Goal: Complete application form

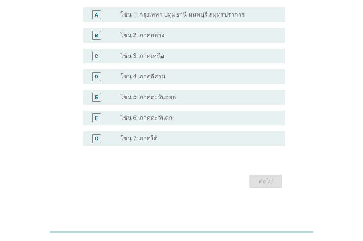
scroll to position [110, 0]
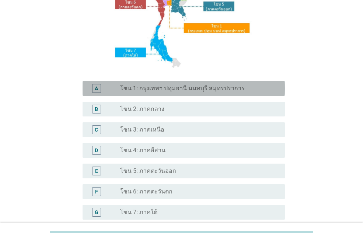
click at [171, 86] on label "โซน 1: กรุงเทพฯ ปทุมธานี นนทบุรี สมุทรปราการ" at bounding box center [182, 88] width 125 height 7
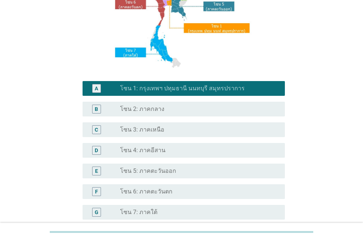
scroll to position [184, 0]
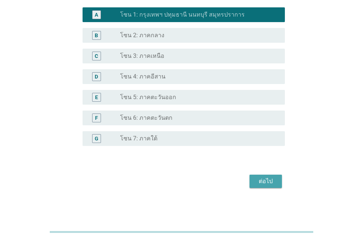
click at [265, 182] on div "ต่อไป" at bounding box center [266, 181] width 21 height 9
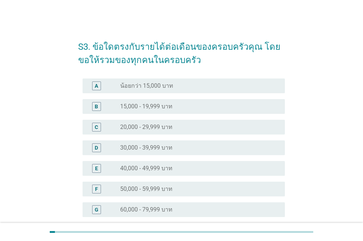
scroll to position [148, 0]
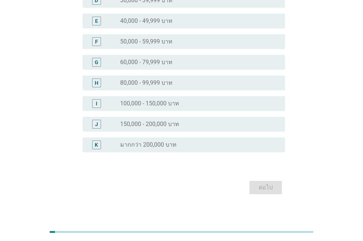
click at [150, 100] on label "100,000 - 150,000 บาท" at bounding box center [149, 103] width 59 height 7
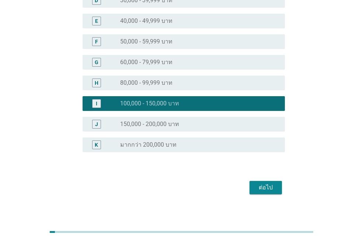
click at [264, 184] on div "ต่อไป" at bounding box center [266, 187] width 21 height 9
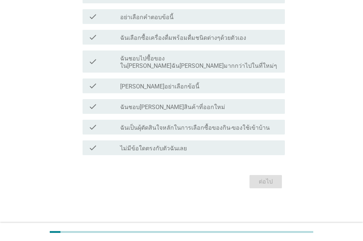
scroll to position [0, 0]
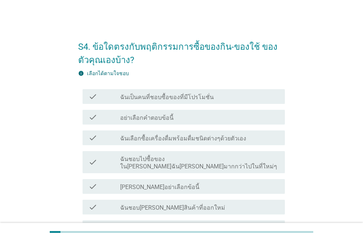
click at [247, 138] on div "check_box_outline_blank ฉันเลือกซื้อเครื่องดื่มพร้อมดื่มชนิดต่างๆด้วยตัวเอง" at bounding box center [199, 138] width 159 height 9
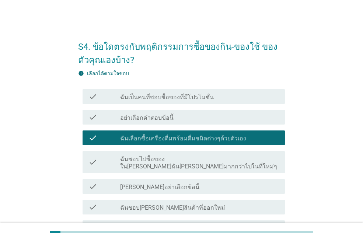
scroll to position [37, 0]
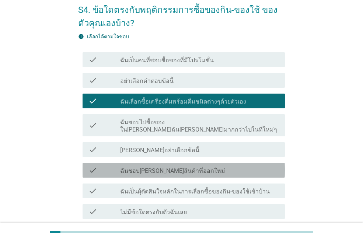
click at [249, 166] on div "check_box_outline_blank ฉันชอบ[PERSON_NAME]สินค้าที่ออกใหม่" at bounding box center [199, 170] width 159 height 9
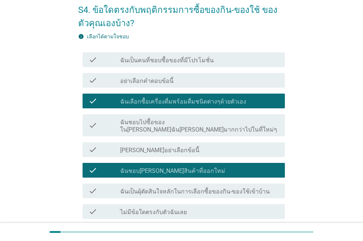
click at [254, 188] on label "ฉันเป็นผุ้ตัดสินใจหลักในการเลือกซื้อของกิน-ของใช้เข้าบ้าน" at bounding box center [195, 191] width 150 height 7
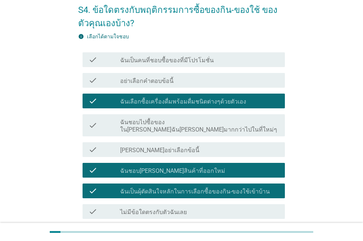
scroll to position [93, 0]
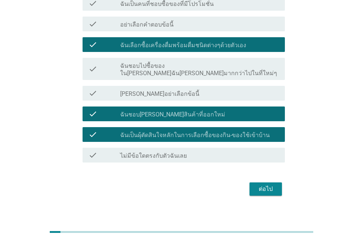
click at [270, 185] on div "ต่อไป" at bounding box center [266, 189] width 21 height 9
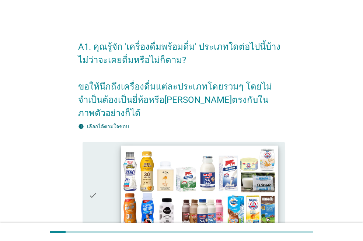
scroll to position [111, 0]
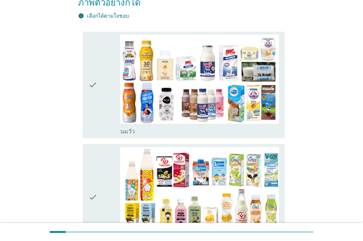
click at [100, 79] on div "check" at bounding box center [105, 85] width 32 height 101
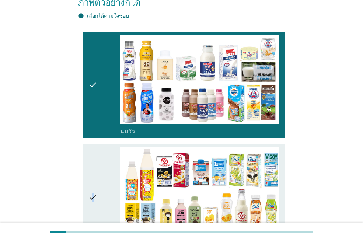
click at [93, 166] on icon "check" at bounding box center [93, 197] width 9 height 101
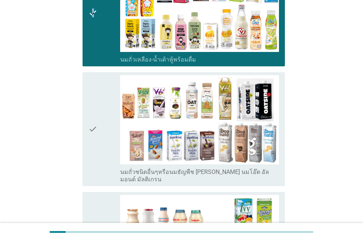
scroll to position [332, 0]
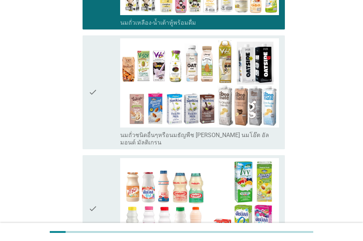
click at [91, 93] on icon "check" at bounding box center [93, 92] width 9 height 108
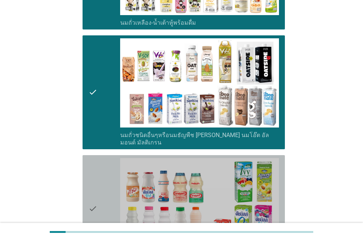
click at [93, 160] on icon "check" at bounding box center [93, 208] width 9 height 101
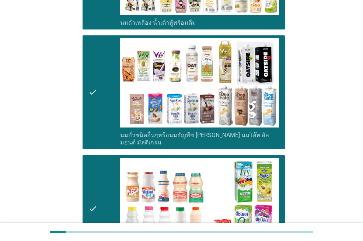
scroll to position [516, 0]
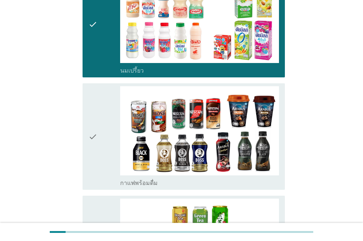
click at [98, 128] on div "check" at bounding box center [105, 136] width 32 height 101
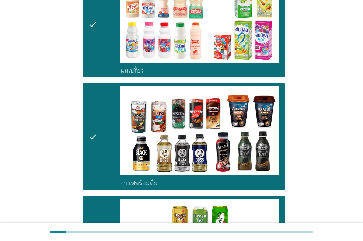
scroll to position [738, 0]
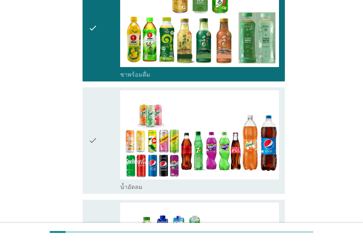
click at [100, 127] on div "check" at bounding box center [105, 140] width 32 height 101
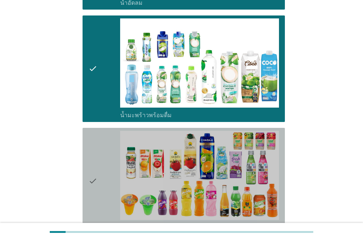
click at [98, 167] on div "check" at bounding box center [105, 181] width 32 height 101
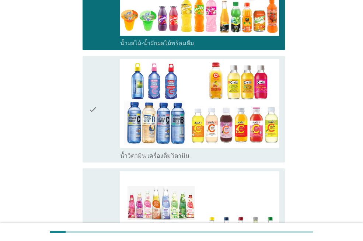
click at [99, 171] on div "check" at bounding box center [105, 225] width 32 height 108
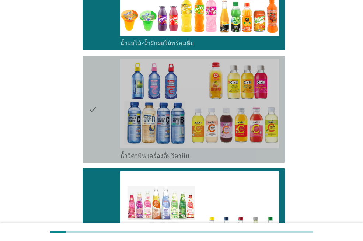
click at [98, 116] on div "check" at bounding box center [105, 109] width 32 height 101
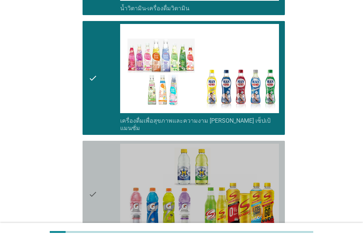
click at [104, 153] on div "check" at bounding box center [105, 194] width 32 height 101
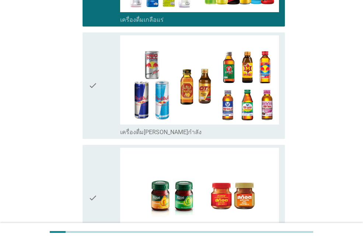
click at [103, 150] on div "check" at bounding box center [105, 198] width 32 height 101
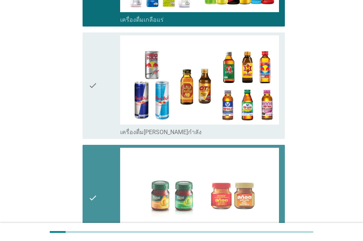
click at [99, 90] on div "check" at bounding box center [105, 85] width 32 height 101
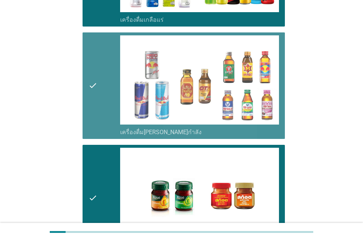
scroll to position [1564, 0]
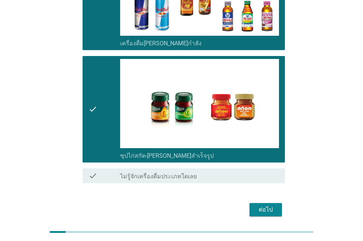
click at [260, 205] on div "ต่อไป" at bounding box center [266, 209] width 21 height 9
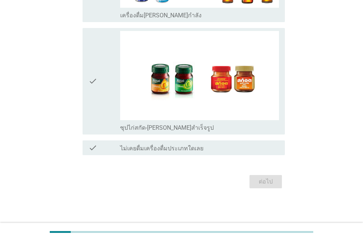
scroll to position [0, 0]
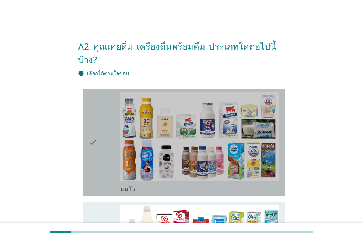
click at [99, 145] on div "check" at bounding box center [105, 142] width 32 height 101
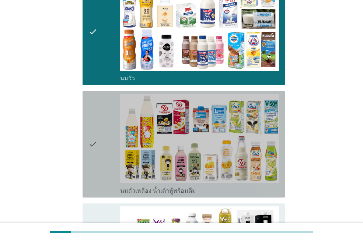
click at [100, 142] on div "check" at bounding box center [105, 144] width 32 height 101
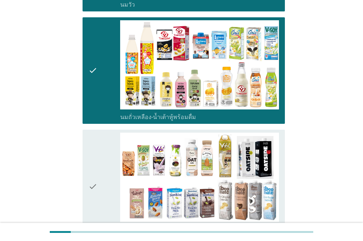
click at [93, 171] on icon "check" at bounding box center [93, 187] width 9 height 108
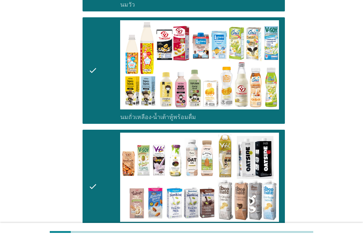
scroll to position [406, 0]
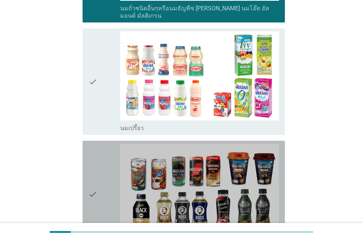
click at [94, 170] on icon "check" at bounding box center [93, 194] width 9 height 101
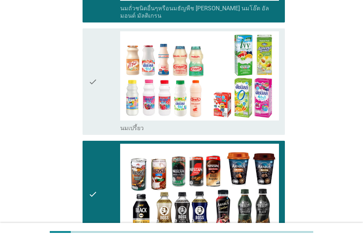
click at [96, 101] on icon "check" at bounding box center [93, 81] width 9 height 101
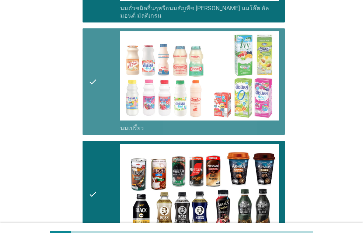
scroll to position [590, 0]
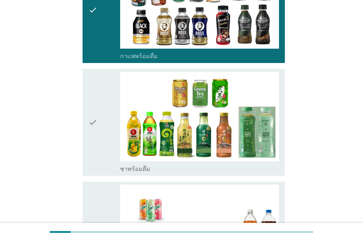
click at [97, 185] on icon "check" at bounding box center [93, 235] width 9 height 101
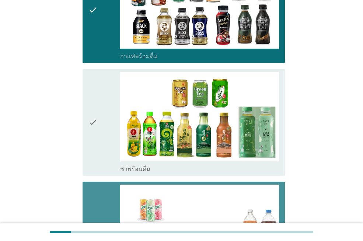
click at [101, 123] on div "check" at bounding box center [105, 122] width 32 height 101
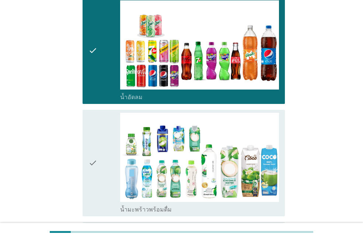
click at [101, 125] on div "check" at bounding box center [105, 163] width 32 height 101
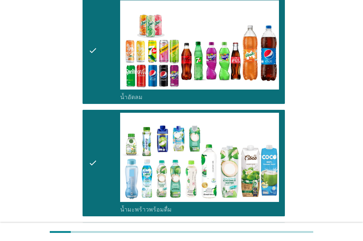
scroll to position [959, 0]
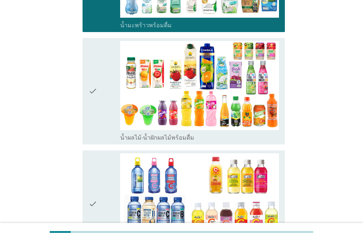
click at [102, 126] on div "check check_box_outline_blank น้ำผลไม้-น้ำผักผลไม้พร้อมดื่ม" at bounding box center [181, 91] width 207 height 112
click at [105, 105] on div "check" at bounding box center [105, 91] width 32 height 101
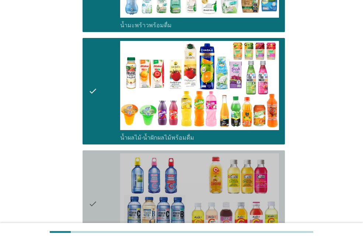
click at [103, 153] on div "check" at bounding box center [105, 203] width 32 height 101
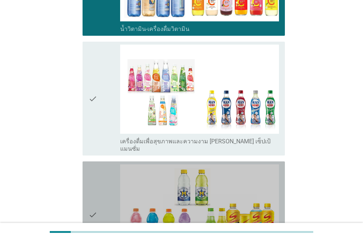
drag, startPoint x: 103, startPoint y: 148, endPoint x: 105, endPoint y: 107, distance: 41.0
click at [103, 164] on div "check" at bounding box center [105, 214] width 32 height 101
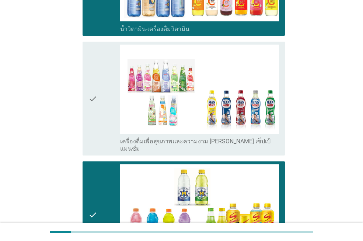
click at [105, 106] on div "check" at bounding box center [105, 99] width 32 height 108
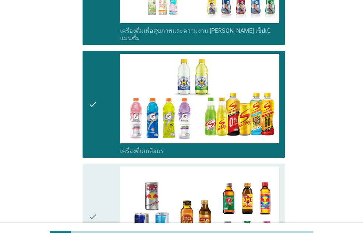
click at [97, 167] on icon "check" at bounding box center [93, 217] width 9 height 101
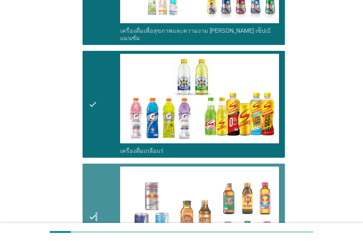
scroll to position [1511, 0]
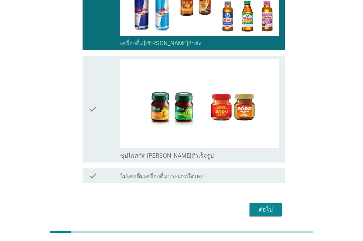
drag, startPoint x: 97, startPoint y: 157, endPoint x: 99, endPoint y: 152, distance: 5.5
click at [97, 166] on div "check check_box_outline_blank ไม่เคยดื่มเครื่องดื่มประเภทใดเลย" at bounding box center [181, 176] width 207 height 21
click at [108, 87] on div "check" at bounding box center [105, 109] width 32 height 101
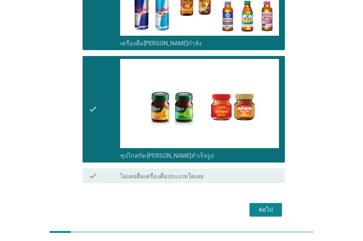
click at [266, 205] on div "ต่อไป" at bounding box center [266, 209] width 21 height 9
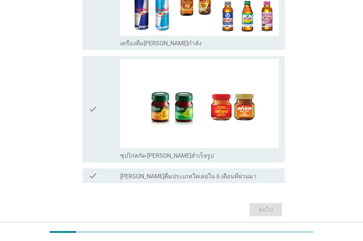
scroll to position [0, 0]
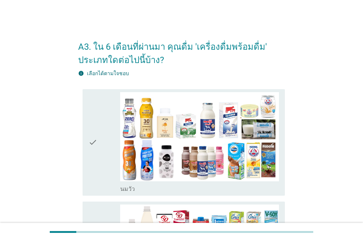
click at [105, 155] on div "check" at bounding box center [105, 142] width 32 height 101
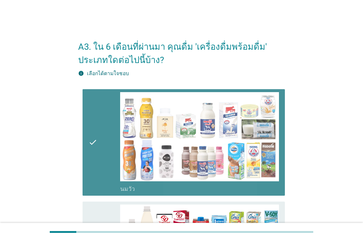
scroll to position [184, 0]
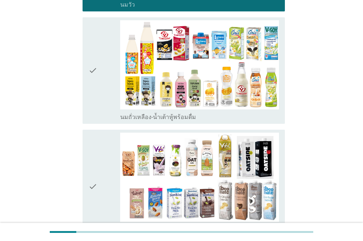
click at [96, 73] on icon "check" at bounding box center [93, 70] width 9 height 101
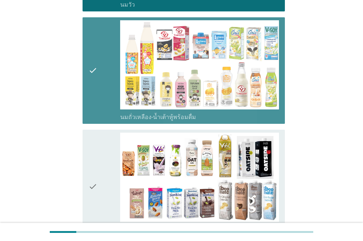
click at [98, 160] on div "check" at bounding box center [105, 187] width 32 height 108
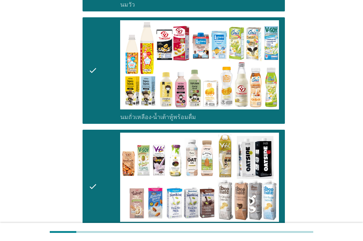
scroll to position [406, 0]
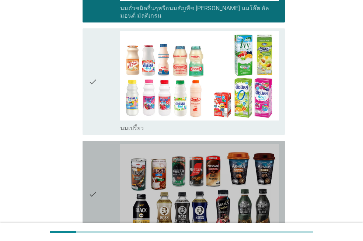
click at [98, 160] on div "check" at bounding box center [105, 194] width 32 height 101
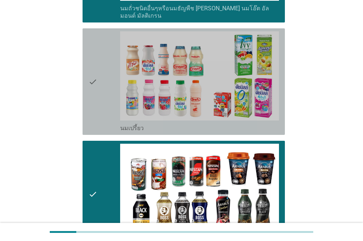
click at [96, 112] on icon "check" at bounding box center [93, 81] width 9 height 101
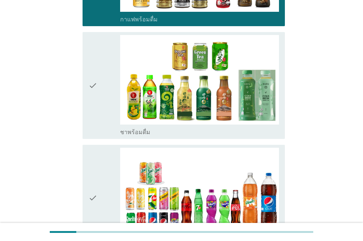
scroll to position [664, 0]
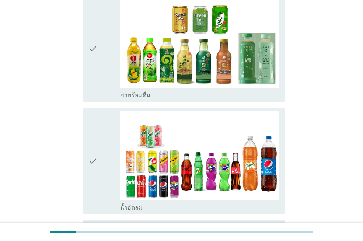
click at [100, 71] on div "check" at bounding box center [105, 48] width 32 height 101
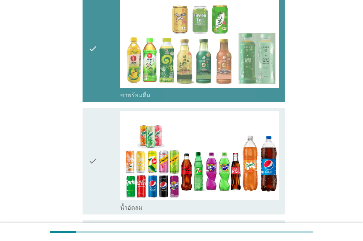
click at [99, 129] on div "check" at bounding box center [105, 161] width 32 height 101
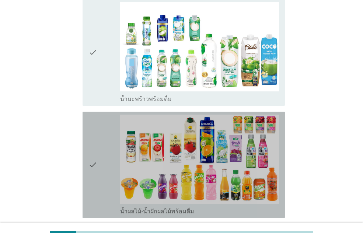
drag, startPoint x: 99, startPoint y: 127, endPoint x: 100, endPoint y: 80, distance: 46.9
click at [99, 127] on div "check" at bounding box center [105, 165] width 32 height 101
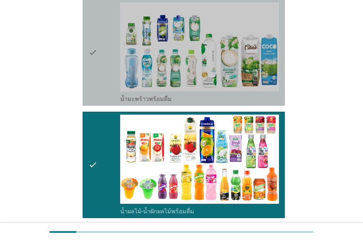
click at [100, 80] on div "check" at bounding box center [105, 52] width 32 height 101
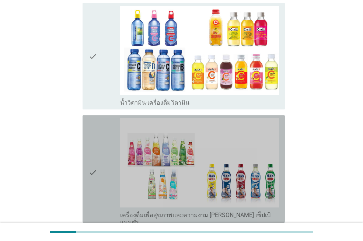
click at [101, 126] on div "check" at bounding box center [105, 172] width 32 height 108
click at [100, 79] on div "check" at bounding box center [105, 56] width 32 height 101
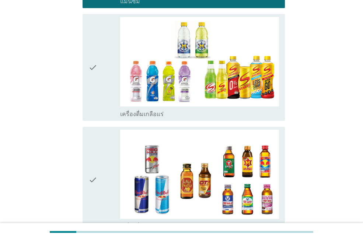
click at [102, 136] on div "check" at bounding box center [105, 180] width 32 height 101
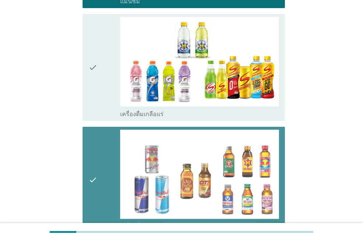
click at [94, 83] on icon "check" at bounding box center [93, 67] width 9 height 101
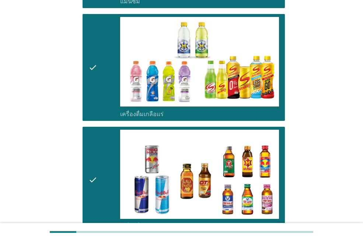
scroll to position [1524, 0]
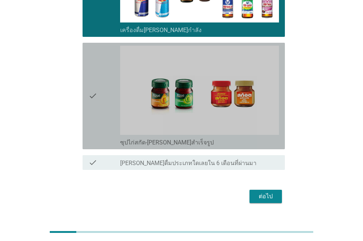
click at [101, 86] on div "check" at bounding box center [105, 96] width 32 height 101
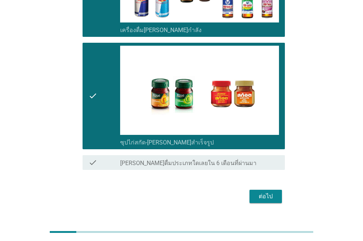
click at [273, 192] on div "ต่อไป" at bounding box center [266, 196] width 21 height 9
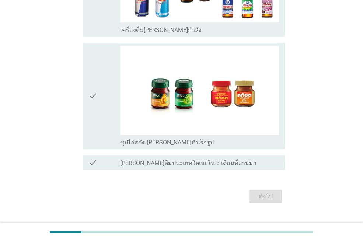
scroll to position [0, 0]
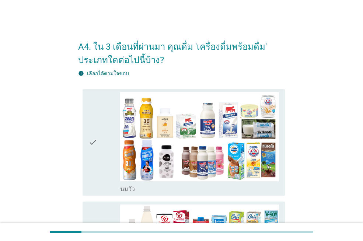
click at [96, 152] on icon "check" at bounding box center [93, 142] width 9 height 101
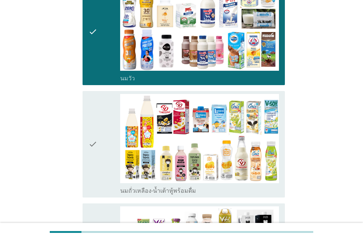
click at [97, 149] on icon "check" at bounding box center [93, 144] width 9 height 101
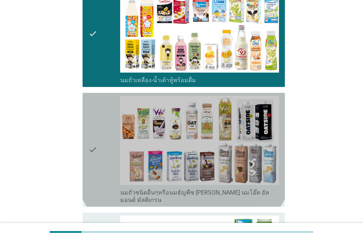
click at [97, 149] on icon "check" at bounding box center [93, 150] width 9 height 108
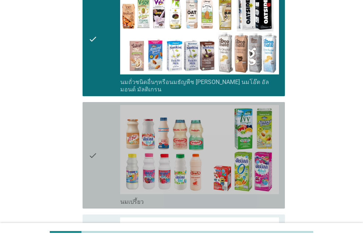
click at [97, 148] on icon "check" at bounding box center [93, 155] width 9 height 101
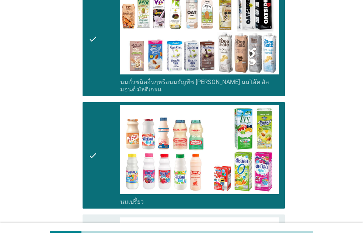
scroll to position [479, 0]
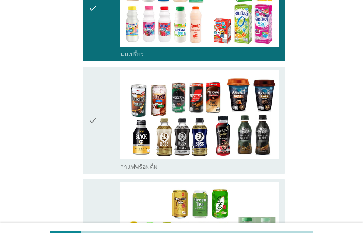
click at [97, 148] on icon "check" at bounding box center [93, 120] width 9 height 101
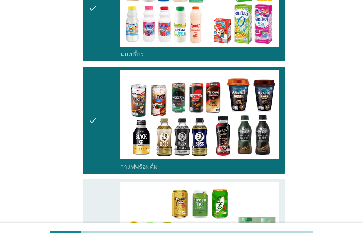
click at [96, 183] on icon "check" at bounding box center [93, 233] width 9 height 101
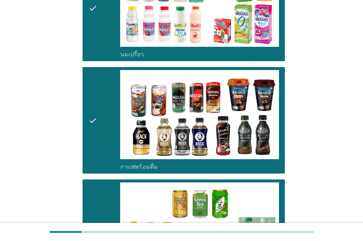
scroll to position [775, 0]
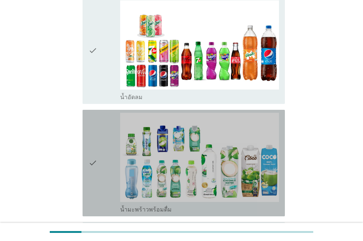
drag, startPoint x: 96, startPoint y: 176, endPoint x: 105, endPoint y: 150, distance: 26.5
click at [96, 174] on icon "check" at bounding box center [93, 163] width 9 height 101
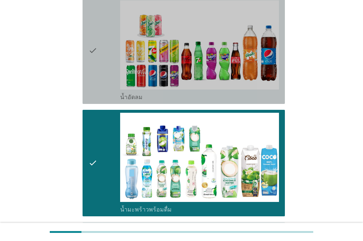
click at [93, 78] on icon "check" at bounding box center [93, 50] width 9 height 101
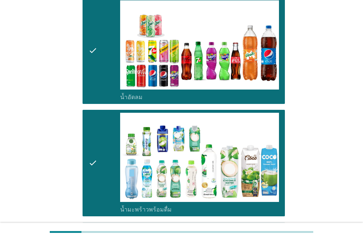
scroll to position [996, 0]
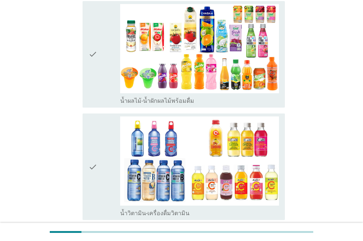
click at [100, 80] on div "check" at bounding box center [105, 54] width 32 height 101
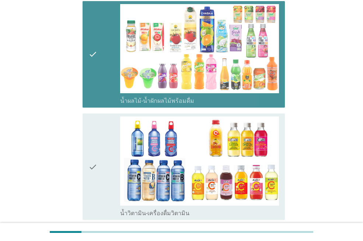
click at [99, 143] on div "check" at bounding box center [105, 167] width 32 height 101
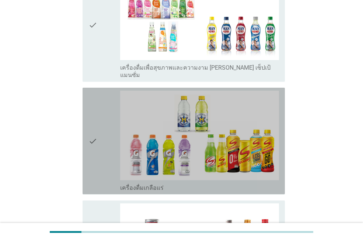
click at [99, 139] on div "check" at bounding box center [105, 141] width 32 height 101
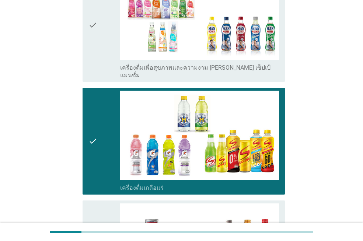
click at [107, 53] on div "check" at bounding box center [105, 25] width 32 height 108
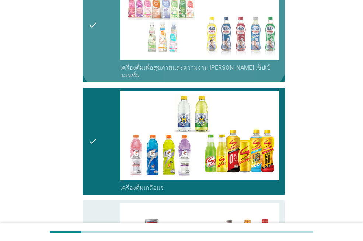
scroll to position [1438, 0]
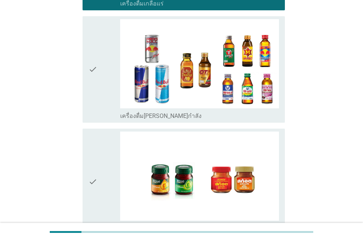
click at [105, 77] on div "check" at bounding box center [105, 69] width 32 height 101
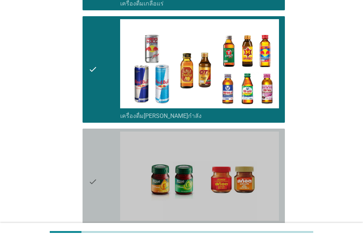
click at [119, 157] on div "check" at bounding box center [105, 182] width 32 height 101
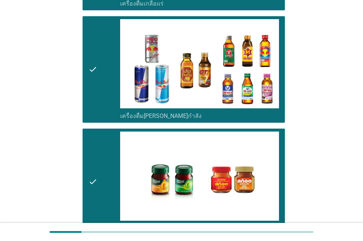
scroll to position [1524, 0]
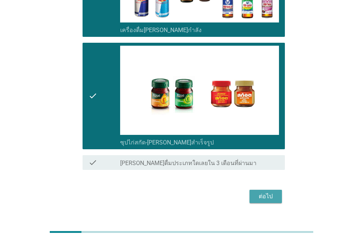
click at [273, 192] on div "ต่อไป" at bounding box center [266, 196] width 21 height 9
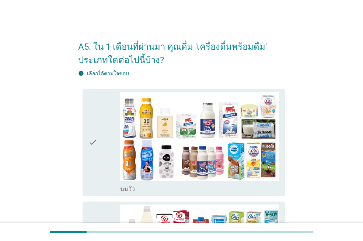
scroll to position [148, 0]
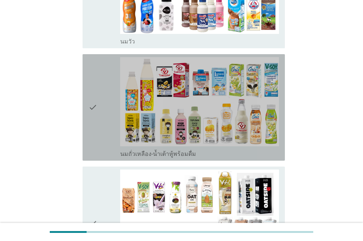
click at [101, 124] on div "check" at bounding box center [105, 107] width 32 height 101
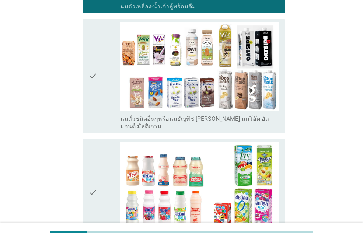
scroll to position [369, 0]
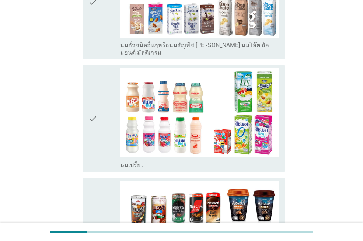
click at [101, 125] on div "check" at bounding box center [105, 118] width 32 height 101
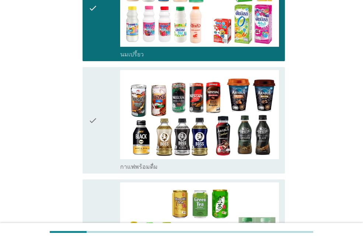
scroll to position [553, 0]
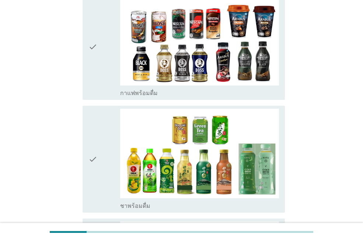
click at [97, 63] on icon "check" at bounding box center [93, 46] width 9 height 101
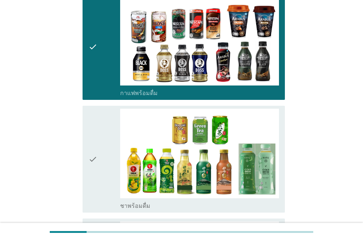
scroll to position [701, 0]
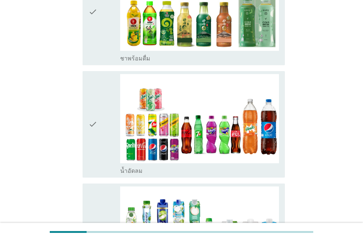
click at [93, 123] on icon "check" at bounding box center [93, 124] width 9 height 101
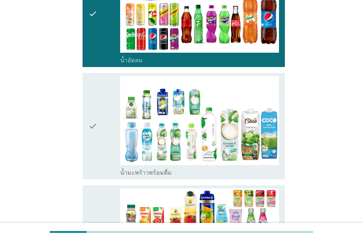
click at [93, 123] on icon "check" at bounding box center [93, 126] width 9 height 101
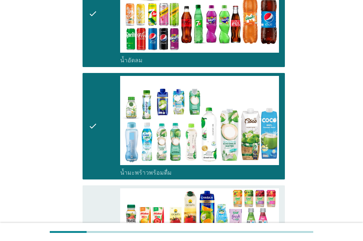
scroll to position [959, 0]
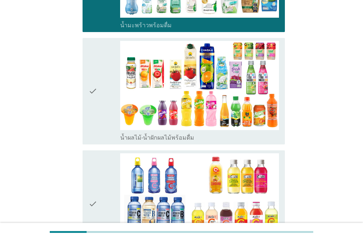
click at [96, 96] on icon "check" at bounding box center [93, 91] width 9 height 101
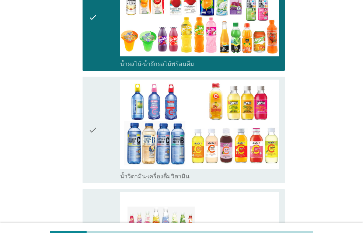
scroll to position [1106, 0]
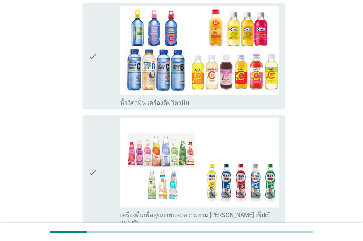
click at [93, 56] on icon "check" at bounding box center [93, 56] width 9 height 101
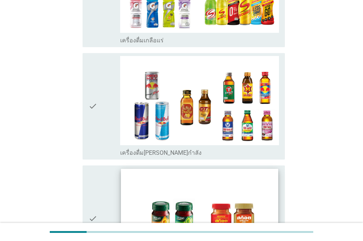
scroll to position [1524, 0]
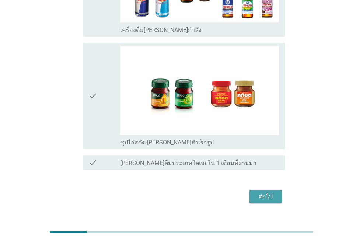
click at [275, 192] on div "ต่อไป" at bounding box center [266, 196] width 21 height 9
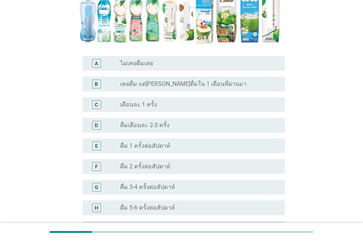
scroll to position [281, 0]
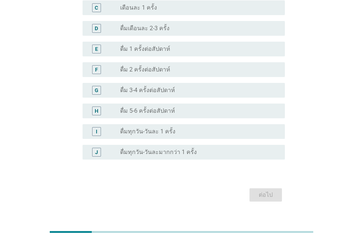
click at [181, 149] on label "ดื่มทุกวัน-วันละมากกว่า 1 ครั้ง" at bounding box center [158, 152] width 77 height 7
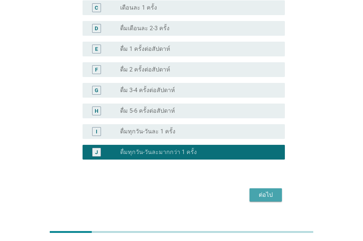
click at [270, 191] on div "ต่อไป" at bounding box center [266, 195] width 21 height 9
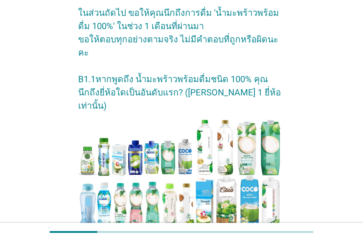
scroll to position [177, 0]
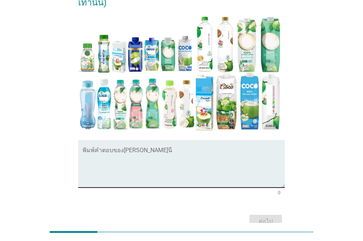
click at [119, 149] on textarea "พิมพ์คำตอบของคุณ ที่นี่" at bounding box center [184, 168] width 202 height 39
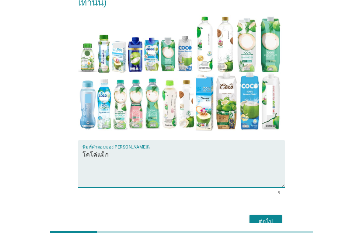
type textarea "โคโค่แม็ก"
click at [267, 217] on div "ต่อไป" at bounding box center [266, 221] width 21 height 9
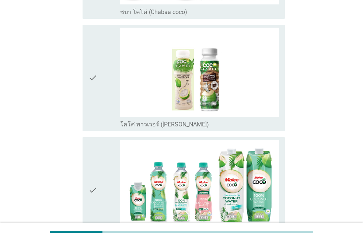
scroll to position [0, 0]
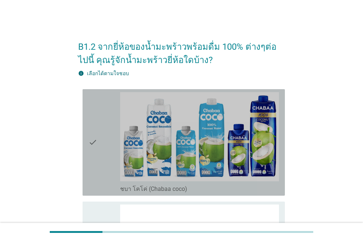
click at [96, 148] on icon "check" at bounding box center [93, 142] width 9 height 101
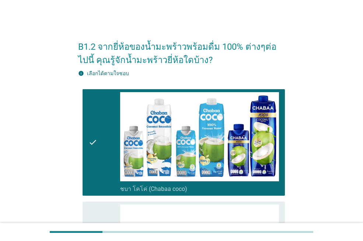
scroll to position [111, 0]
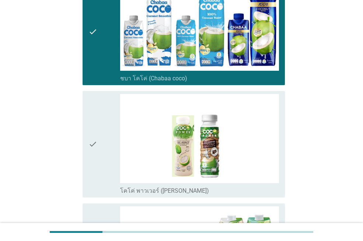
click at [95, 148] on icon "check" at bounding box center [93, 144] width 9 height 101
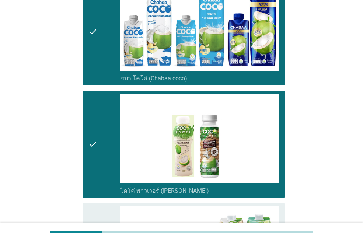
scroll to position [221, 0]
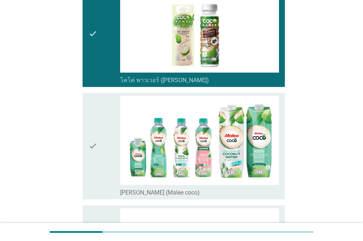
click at [95, 148] on icon "check" at bounding box center [93, 146] width 9 height 101
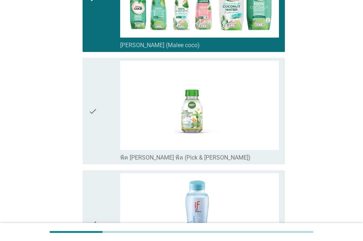
scroll to position [443, 0]
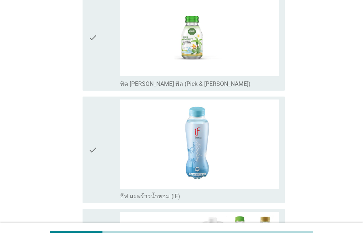
click at [95, 148] on icon "check" at bounding box center [93, 150] width 9 height 101
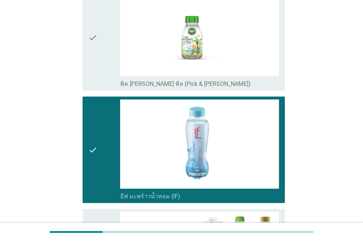
scroll to position [590, 0]
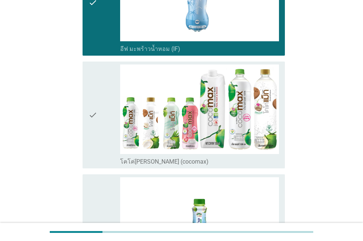
click at [95, 148] on icon "check" at bounding box center [93, 115] width 9 height 101
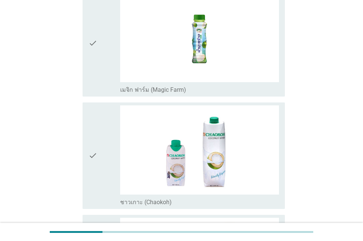
scroll to position [885, 0]
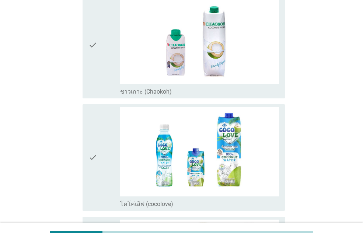
click at [95, 148] on icon "check" at bounding box center [93, 157] width 9 height 101
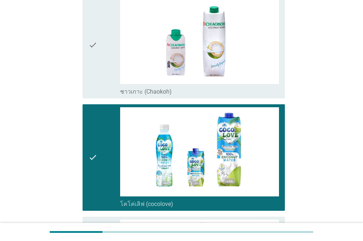
scroll to position [1033, 0]
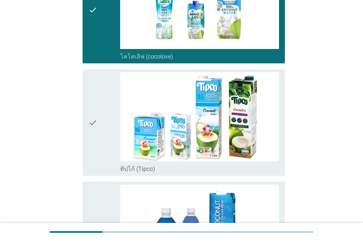
click at [95, 148] on icon "check" at bounding box center [93, 122] width 9 height 101
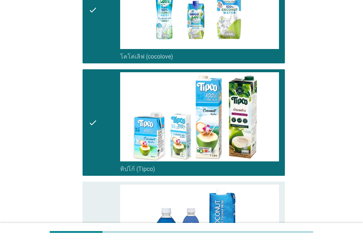
scroll to position [1106, 0]
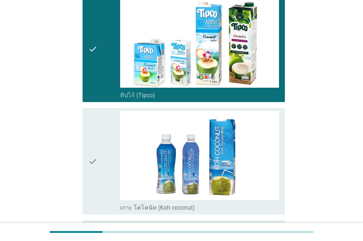
click at [95, 148] on icon "check" at bounding box center [93, 161] width 9 height 101
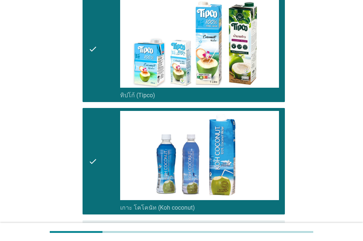
scroll to position [1217, 0]
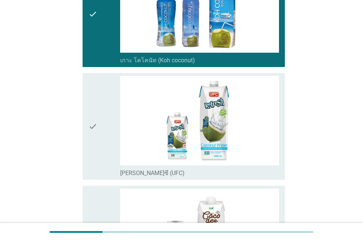
click at [95, 148] on icon "check" at bounding box center [93, 126] width 9 height 101
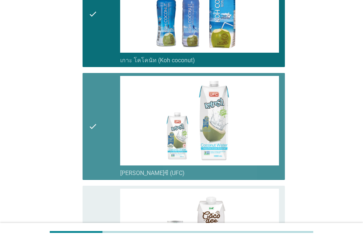
scroll to position [1401, 0]
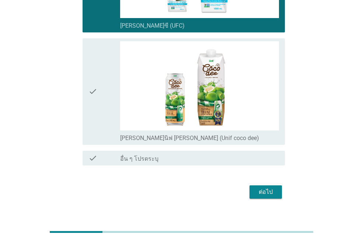
drag, startPoint x: 97, startPoint y: 96, endPoint x: 98, endPoint y: 107, distance: 10.7
click at [97, 96] on icon "check" at bounding box center [93, 91] width 9 height 101
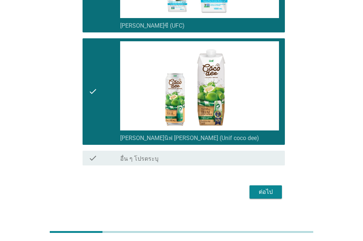
click at [270, 192] on div "ต่อไป" at bounding box center [266, 192] width 21 height 9
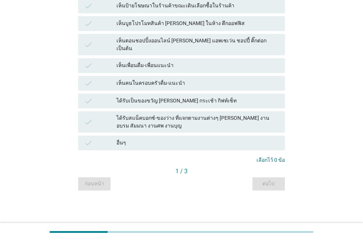
scroll to position [0, 0]
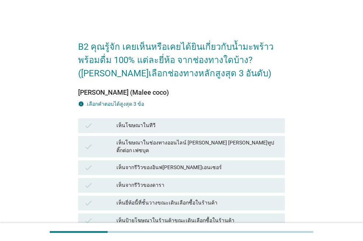
click at [188, 125] on div "เห็นโฆษณาในทีวี" at bounding box center [198, 125] width 163 height 9
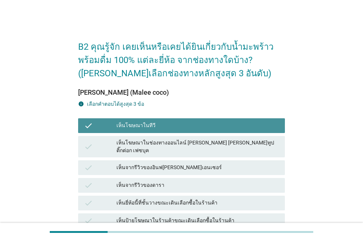
click at [189, 143] on div "เห็นโฆษณาในช่องทางออนไลน์ [PERSON_NAME] [PERSON_NAME]ทูป ติ๊กต่อก เฟซบุค" at bounding box center [198, 146] width 163 height 15
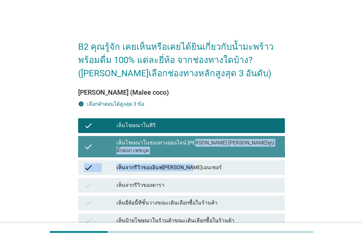
drag, startPoint x: 188, startPoint y: 152, endPoint x: 189, endPoint y: 156, distance: 4.5
click at [188, 153] on div "check เห็นโฆษณาในทีวี check เห็นโฆษณาในช่องทางออนไลน์ [PERSON_NAME] [PERSON_NAM…" at bounding box center [182, 242] width 210 height 250
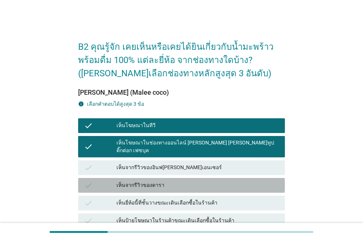
click at [175, 181] on div "เห็นจากรีวิวของดารา" at bounding box center [198, 185] width 163 height 9
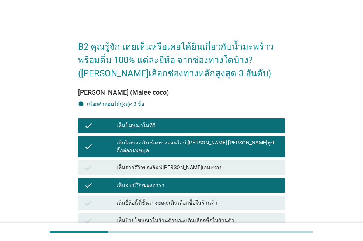
scroll to position [184, 0]
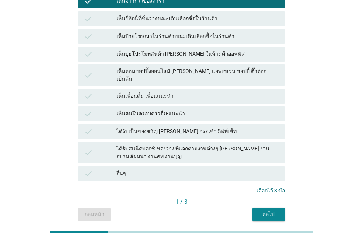
click at [274, 211] on div "ต่อไป" at bounding box center [269, 215] width 21 height 8
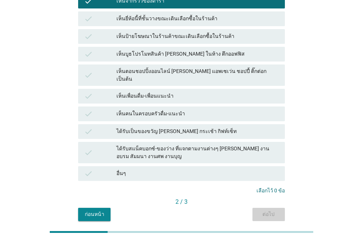
scroll to position [0, 0]
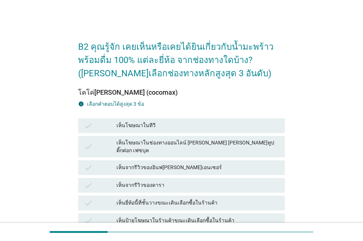
click at [162, 126] on div "เห็นโฆษณาในทีวี" at bounding box center [198, 125] width 163 height 9
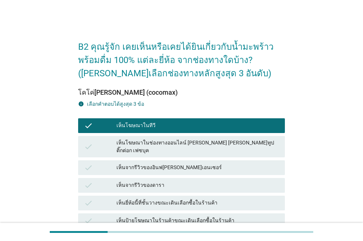
click at [169, 144] on div "เห็นโฆษณาในช่องทางออนไลน์ [PERSON_NAME] [PERSON_NAME]ทูป ติ๊กต่อก เฟซบุค" at bounding box center [198, 146] width 163 height 15
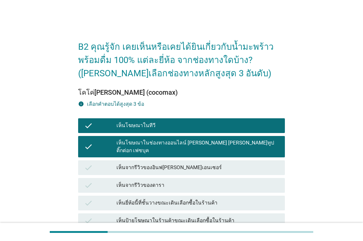
scroll to position [202, 0]
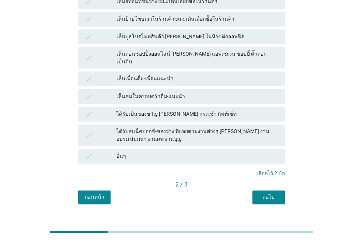
click at [161, 75] on div "เห็นเพื่อนดื่ม-เพื่อนแนะนำ" at bounding box center [198, 79] width 163 height 9
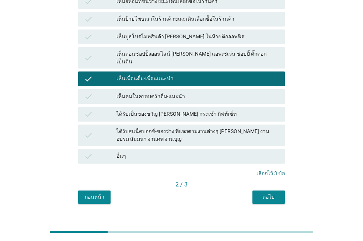
click at [266, 191] on button "ต่อไป" at bounding box center [269, 197] width 32 height 13
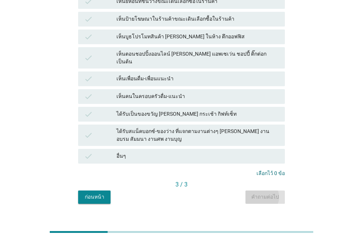
scroll to position [0, 0]
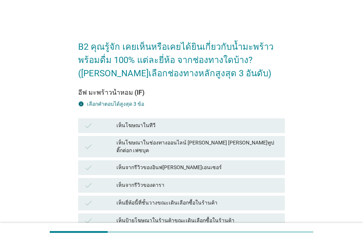
click at [145, 127] on div "เห็นโฆษณาในทีวี" at bounding box center [198, 125] width 163 height 9
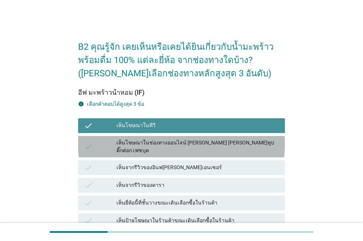
click at [152, 143] on div "เห็นโฆษณาในช่องทางออนไลน์ [PERSON_NAME] [PERSON_NAME]ทูป ติ๊กต่อก เฟซบุค" at bounding box center [198, 146] width 163 height 15
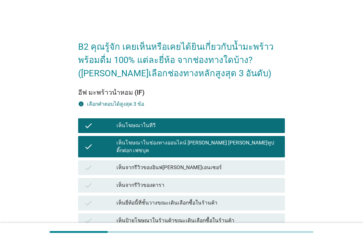
scroll to position [74, 0]
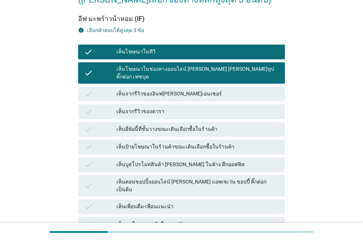
click at [165, 160] on div "เห็นบูธโปรโมทสินค้า [PERSON_NAME] ในห้าง ตึกออฟฟิส" at bounding box center [198, 164] width 163 height 9
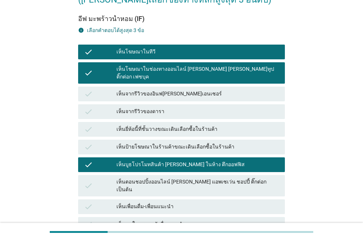
scroll to position [202, 0]
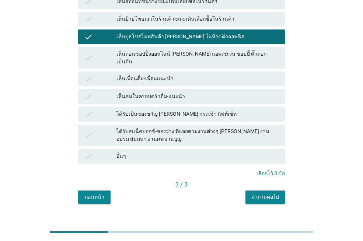
click at [259, 193] on div "คำถามต่อไป" at bounding box center [266, 197] width 28 height 8
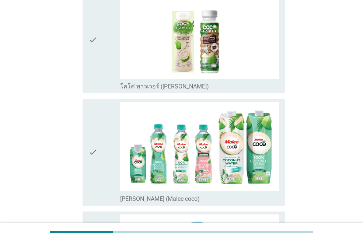
scroll to position [0, 0]
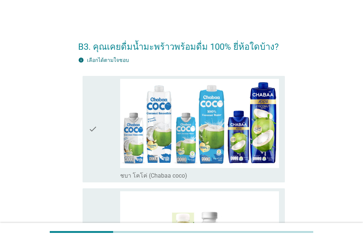
click at [98, 141] on div "check" at bounding box center [105, 129] width 32 height 101
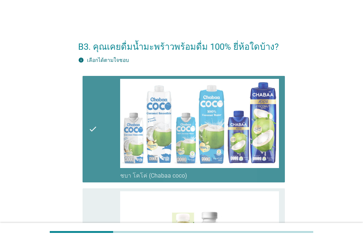
scroll to position [148, 0]
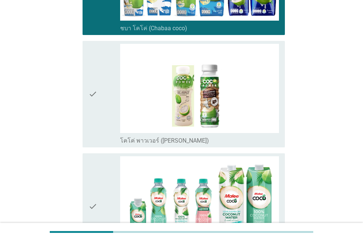
drag, startPoint x: 97, startPoint y: 125, endPoint x: 96, endPoint y: 135, distance: 10.7
click at [96, 125] on icon "check" at bounding box center [93, 94] width 9 height 101
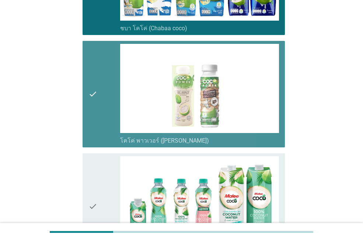
click at [106, 174] on div "check" at bounding box center [105, 206] width 32 height 101
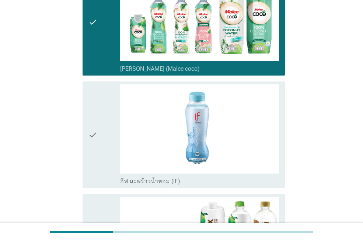
click at [102, 175] on div "check" at bounding box center [105, 134] width 32 height 101
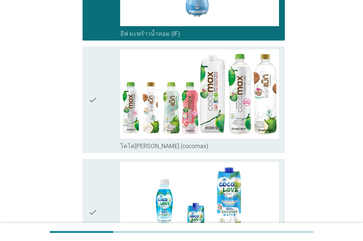
click at [101, 174] on div "check" at bounding box center [105, 212] width 32 height 101
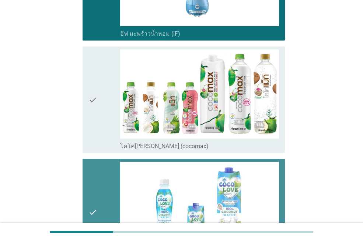
click at [94, 134] on icon "check" at bounding box center [93, 99] width 9 height 101
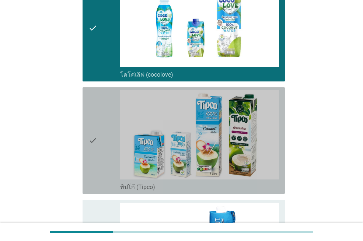
click at [96, 159] on icon "check" at bounding box center [93, 140] width 9 height 101
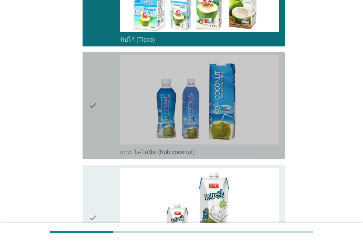
click at [97, 157] on div "check check_box_outline_blank เกาะ โคโคนัท (Koh coconut)" at bounding box center [184, 105] width 202 height 107
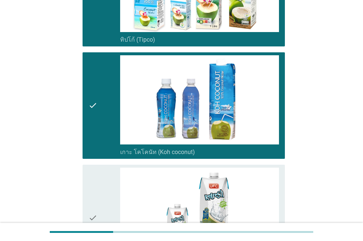
click at [98, 178] on div "check" at bounding box center [105, 218] width 32 height 101
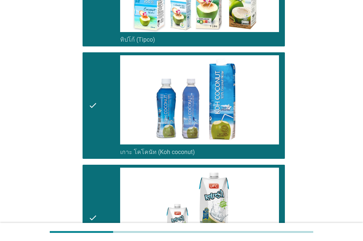
scroll to position [1033, 0]
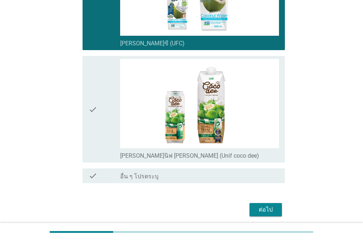
click at [98, 132] on div "check" at bounding box center [105, 109] width 32 height 101
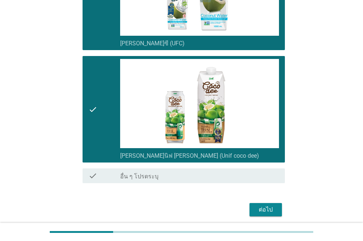
click at [273, 208] on div "ต่อไป" at bounding box center [266, 209] width 21 height 9
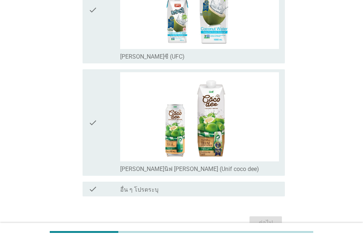
scroll to position [0, 0]
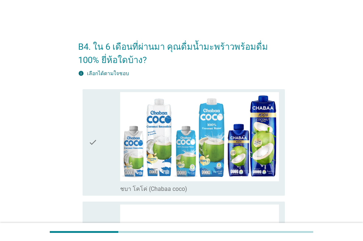
click at [95, 145] on icon "check" at bounding box center [93, 142] width 9 height 101
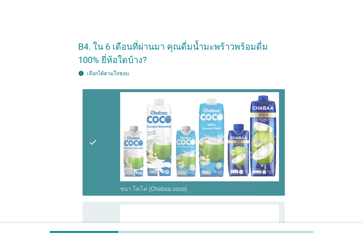
scroll to position [184, 0]
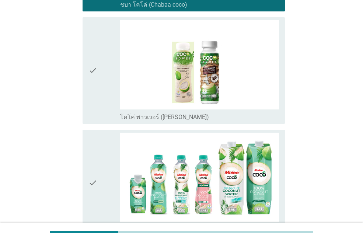
drag, startPoint x: 96, startPoint y: 93, endPoint x: 96, endPoint y: 100, distance: 7.4
click at [96, 92] on icon "check" at bounding box center [93, 70] width 9 height 101
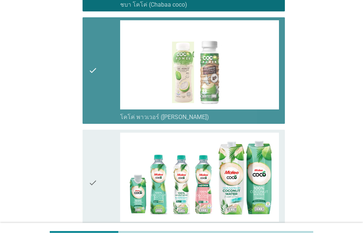
click at [80, 170] on div "check check_box_outline_blank [PERSON_NAME] (Malee coco)" at bounding box center [181, 183] width 207 height 112
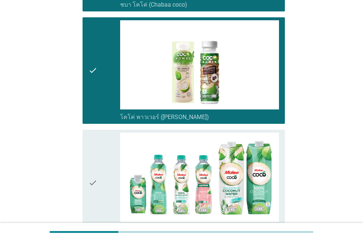
click at [103, 176] on div "check" at bounding box center [105, 183] width 32 height 101
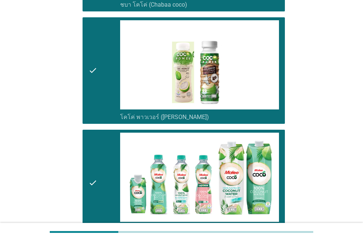
scroll to position [369, 0]
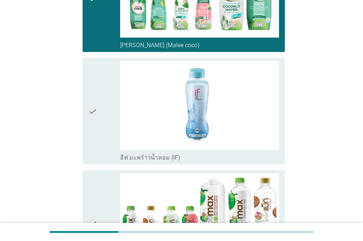
click at [101, 179] on div "check" at bounding box center [105, 223] width 32 height 101
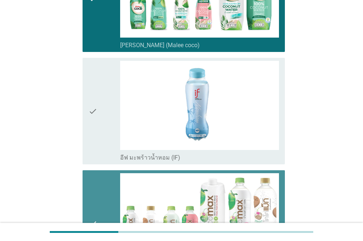
click at [98, 137] on div "check" at bounding box center [105, 111] width 32 height 101
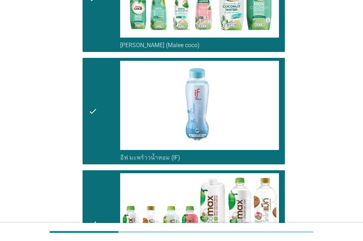
scroll to position [590, 0]
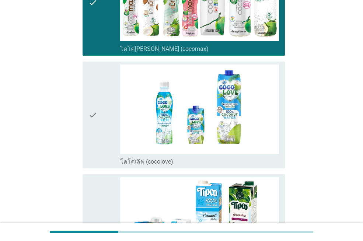
click at [100, 190] on div "check" at bounding box center [105, 227] width 32 height 101
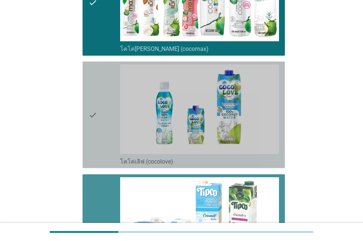
click at [102, 147] on div "check" at bounding box center [105, 115] width 32 height 101
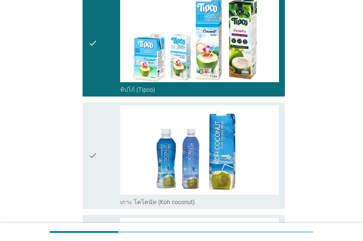
click at [97, 159] on icon "check" at bounding box center [93, 155] width 9 height 101
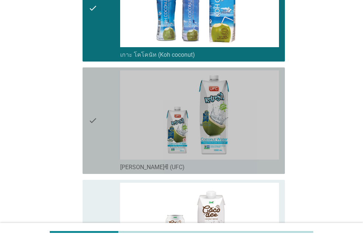
click at [99, 159] on div "check" at bounding box center [105, 120] width 32 height 101
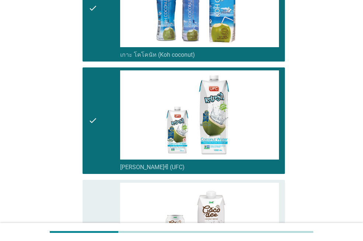
click at [97, 202] on icon "check" at bounding box center [93, 233] width 9 height 101
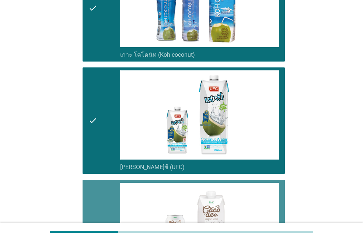
scroll to position [1074, 0]
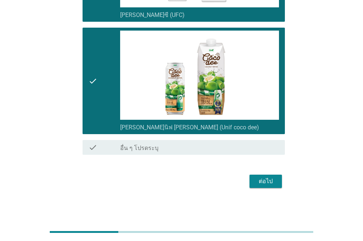
click at [265, 180] on div "ต่อไป" at bounding box center [266, 181] width 21 height 9
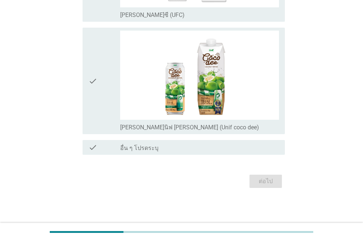
scroll to position [0, 0]
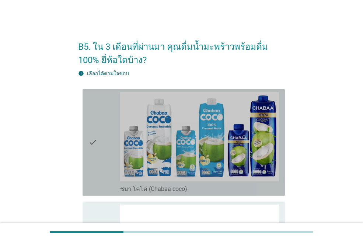
click at [107, 147] on div "check" at bounding box center [105, 142] width 32 height 101
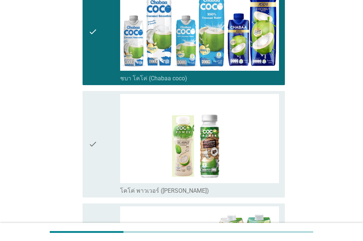
click at [105, 134] on div "check" at bounding box center [105, 144] width 32 height 101
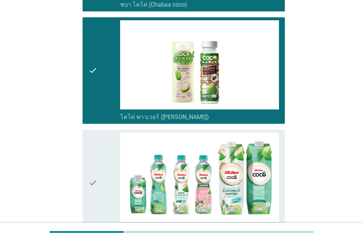
click at [97, 161] on icon "check" at bounding box center [93, 183] width 9 height 101
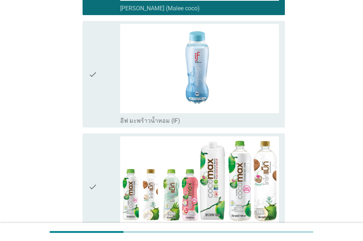
drag, startPoint x: 98, startPoint y: 164, endPoint x: 103, endPoint y: 106, distance: 58.4
click at [98, 163] on div "check" at bounding box center [105, 186] width 32 height 101
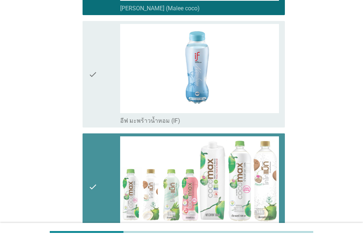
click at [101, 103] on div "check" at bounding box center [105, 74] width 32 height 101
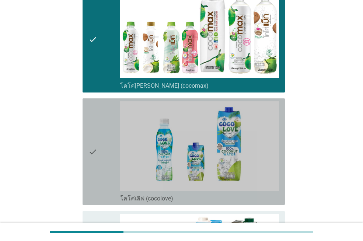
click at [102, 153] on div "check" at bounding box center [105, 151] width 32 height 101
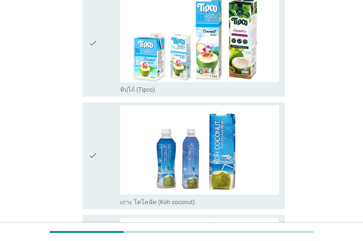
drag, startPoint x: 102, startPoint y: 153, endPoint x: 104, endPoint y: 125, distance: 27.7
click at [103, 147] on div "check" at bounding box center [105, 155] width 32 height 101
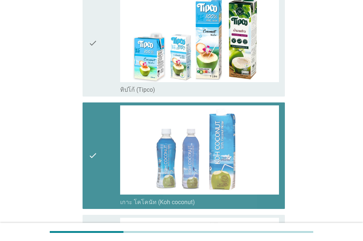
click at [104, 65] on div "check" at bounding box center [105, 43] width 32 height 101
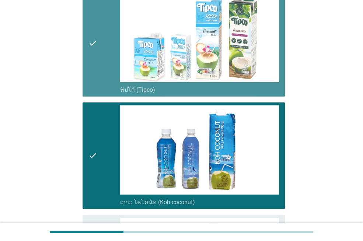
scroll to position [922, 0]
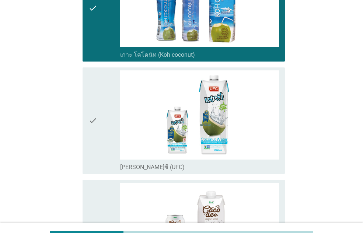
click at [98, 125] on div "check" at bounding box center [105, 120] width 32 height 101
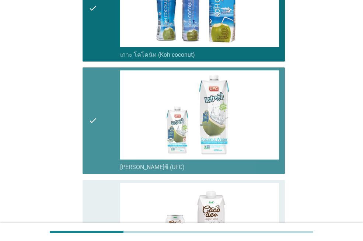
click at [94, 183] on icon "check" at bounding box center [93, 233] width 9 height 101
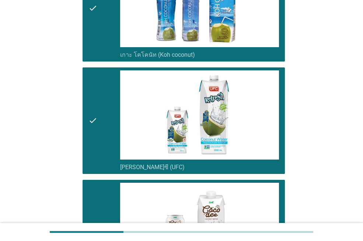
scroll to position [1074, 0]
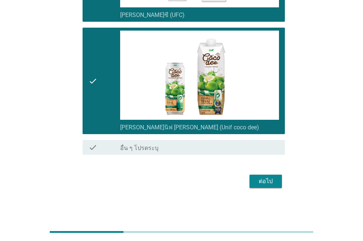
click at [264, 181] on div "ต่อไป" at bounding box center [266, 181] width 21 height 9
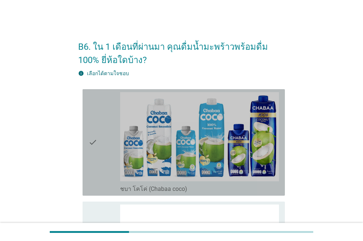
click at [99, 152] on div "check" at bounding box center [105, 142] width 32 height 101
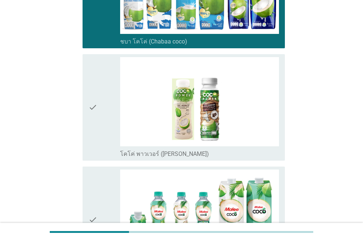
scroll to position [221, 0]
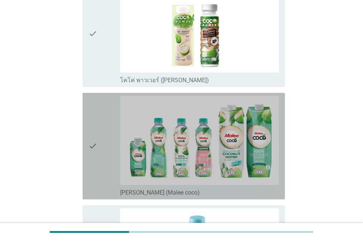
click at [97, 147] on icon "check" at bounding box center [93, 146] width 9 height 101
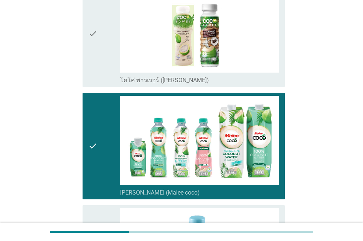
scroll to position [369, 0]
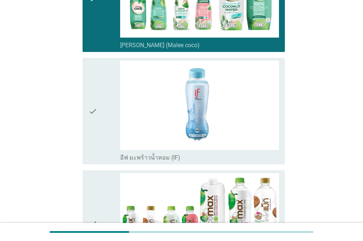
click at [97, 142] on icon "check" at bounding box center [93, 111] width 9 height 101
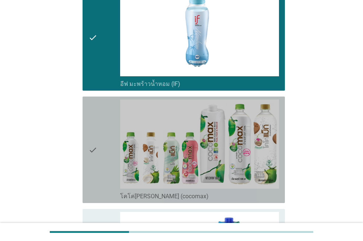
click at [97, 141] on icon "check" at bounding box center [93, 150] width 9 height 101
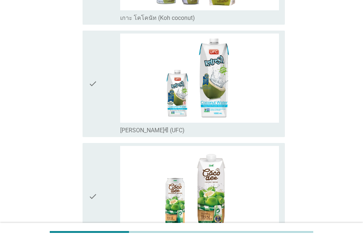
scroll to position [1070, 0]
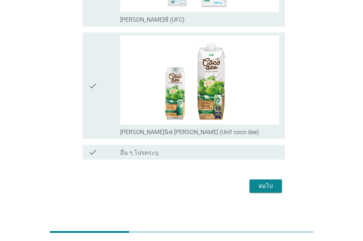
click at [104, 86] on div "check" at bounding box center [105, 85] width 32 height 101
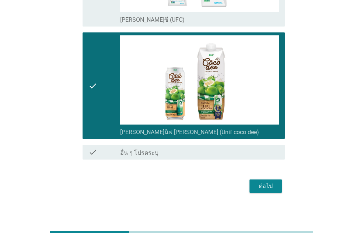
click at [263, 184] on div "ต่อไป" at bounding box center [266, 186] width 21 height 9
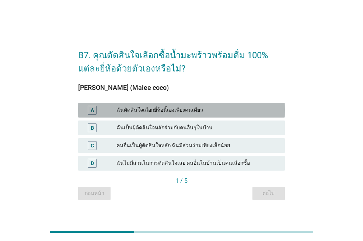
click at [168, 111] on div "ฉันตัดสินใจเลือกยี่ห้อนี้เองเพียงคนเดียว" at bounding box center [198, 110] width 163 height 9
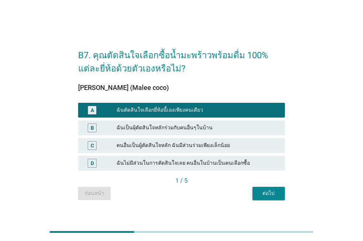
click at [275, 198] on button "ต่อไป" at bounding box center [269, 193] width 32 height 13
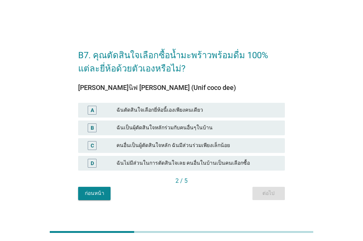
click at [191, 110] on div "ฉันตัดสินใจเลือกยี่ห้อนี้เองเพียงคนเดียว" at bounding box center [198, 110] width 163 height 9
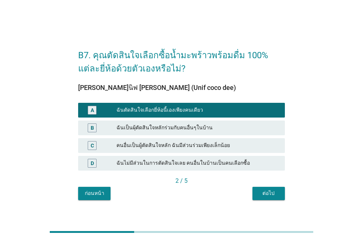
click at [267, 198] on button "ต่อไป" at bounding box center [269, 193] width 32 height 13
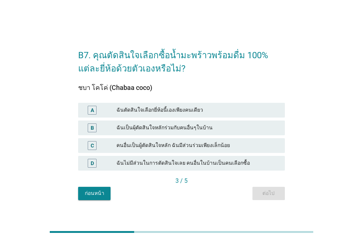
click at [189, 106] on div "ฉันตัดสินใจเลือกยี่ห้อนี้เองเพียงคนเดียว" at bounding box center [198, 110] width 163 height 9
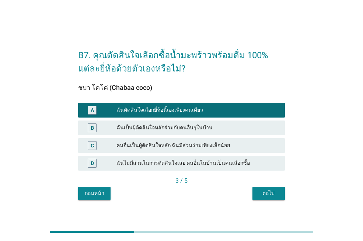
click at [264, 191] on div "ต่อไป" at bounding box center [269, 194] width 21 height 8
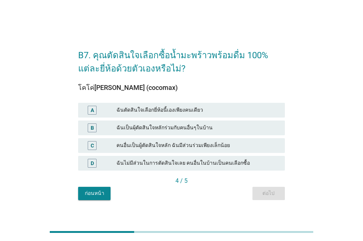
click at [177, 106] on div "ฉันตัดสินใจเลือกยี่ห้อนี้เองเพียงคนเดียว" at bounding box center [198, 110] width 163 height 9
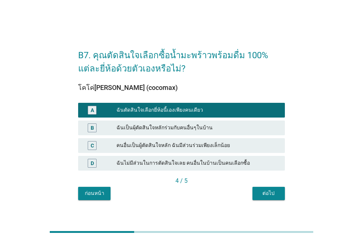
click at [264, 191] on div "ต่อไป" at bounding box center [269, 194] width 21 height 8
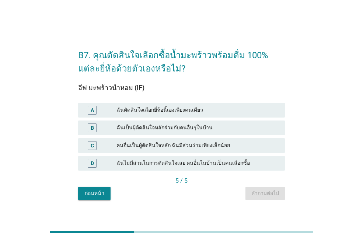
click at [200, 115] on div "A ฉันตัดสินใจเลือกยี่ห้อนี้เองเพียงคนเดียว" at bounding box center [181, 110] width 207 height 15
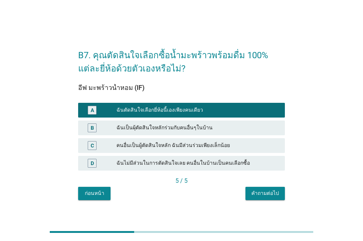
click at [262, 197] on div "คำถามต่อไป" at bounding box center [266, 194] width 28 height 8
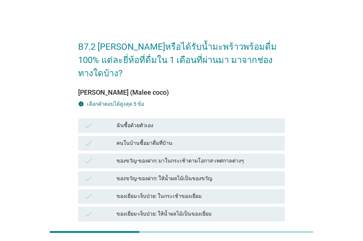
click at [129, 121] on div "ฉันซื้อด้วยตัวเอง" at bounding box center [198, 125] width 163 height 9
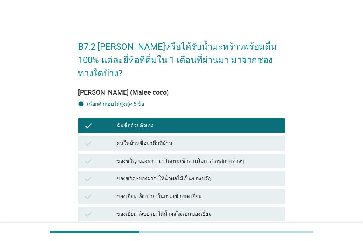
scroll to position [37, 0]
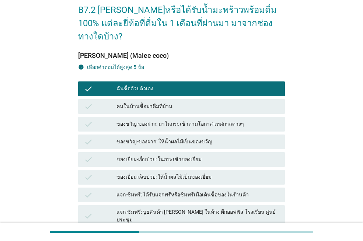
click at [182, 120] on div "ของขวัญ-ของฝาก: มาในกระเช้าตามโอกาส-เทศกาลต่างๆ" at bounding box center [198, 124] width 163 height 9
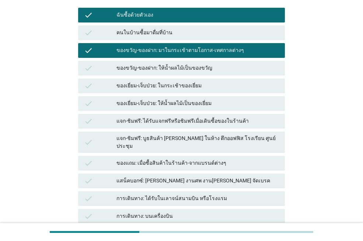
scroll to position [148, 0]
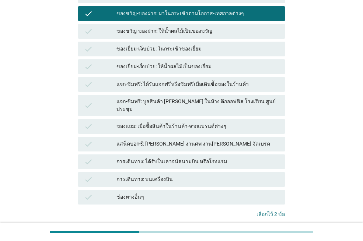
click at [208, 140] on div "แสน็คบอกซ์: [PERSON_NAME] งานศพ งาน[PERSON_NAME] จัดเบรค" at bounding box center [198, 144] width 163 height 9
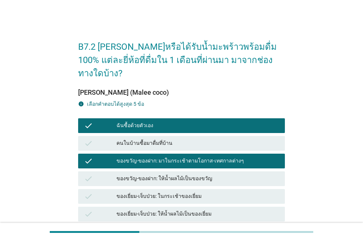
scroll to position [74, 0]
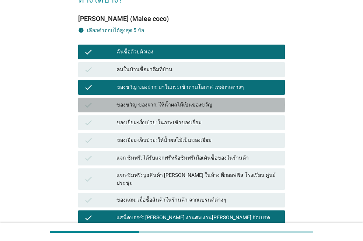
click at [201, 101] on div "ของขวัญ-ของฝาก: ให้น้ำผลไม้เป็นของขวัญ" at bounding box center [198, 105] width 163 height 9
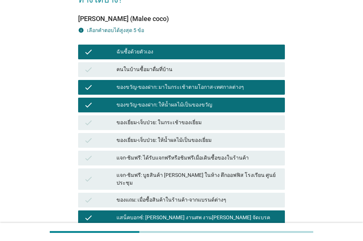
scroll to position [0, 0]
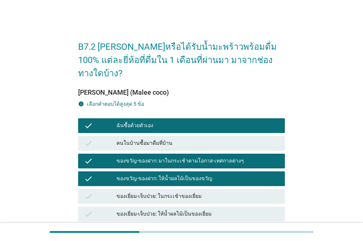
click at [212, 139] on div "คนในบ้านซื้อมาดื่มที่บ้าน" at bounding box center [198, 143] width 163 height 9
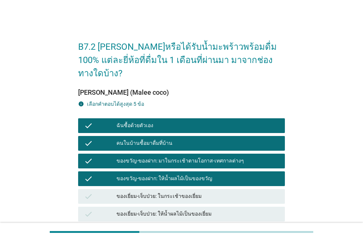
scroll to position [182, 0]
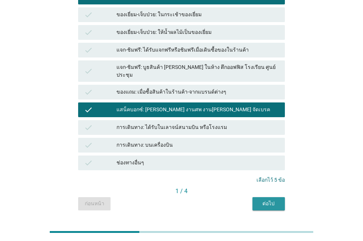
click at [261, 200] on div "ต่อไป" at bounding box center [269, 204] width 21 height 8
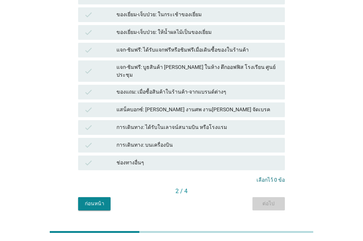
scroll to position [0, 0]
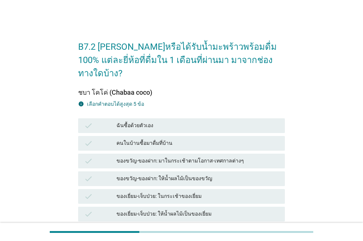
click at [170, 121] on div "ฉันซื้อด้วยตัวเอง" at bounding box center [198, 125] width 163 height 9
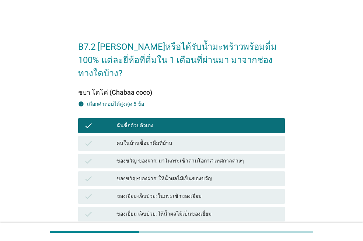
click at [198, 139] on div "คนในบ้านซื้อมาดื่มที่บ้าน" at bounding box center [198, 143] width 163 height 9
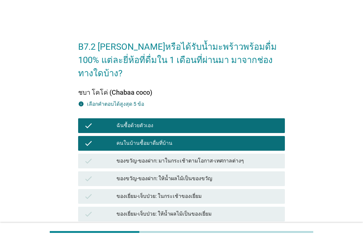
click at [227, 157] on div "ของขวัญ-ของฝาก: มาในกระเช้าตามโอกาส-เทศกาลต่างๆ" at bounding box center [198, 161] width 163 height 9
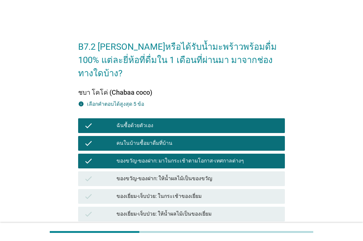
click at [218, 174] on div "ของขวัญ-ของฝาก: ให้น้ำผลไม้เป็นของขวัญ" at bounding box center [198, 178] width 163 height 9
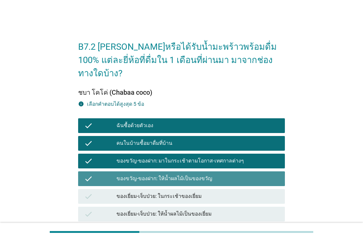
click at [218, 174] on div "ของขวัญ-ของฝาก: ให้น้ำผลไม้เป็นของขวัญ" at bounding box center [198, 178] width 163 height 9
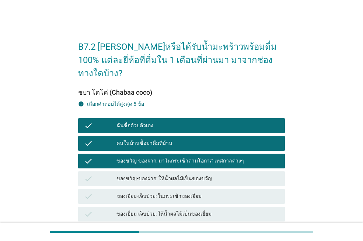
click at [219, 174] on div "ของขวัญ-ของฝาก: ให้น้ำผลไม้เป็นของขวัญ" at bounding box center [198, 178] width 163 height 9
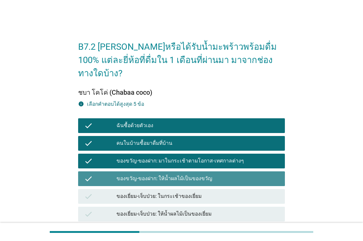
drag, startPoint x: 220, startPoint y: 186, endPoint x: 250, endPoint y: 195, distance: 31.4
click at [220, 192] on div "ของเยี่ยม-เจ็บป่วย: ในกระเช้าของเยี่ยม" at bounding box center [198, 196] width 163 height 9
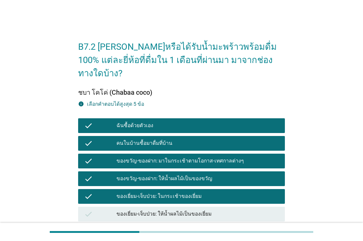
scroll to position [182, 0]
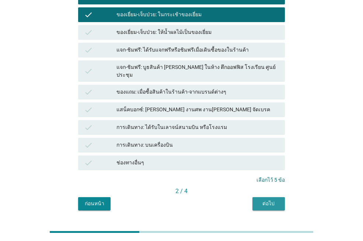
click at [264, 197] on button "ต่อไป" at bounding box center [269, 203] width 32 height 13
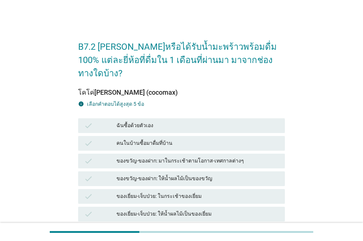
click at [186, 121] on div "ฉันซื้อด้วยตัวเอง" at bounding box center [198, 125] width 163 height 9
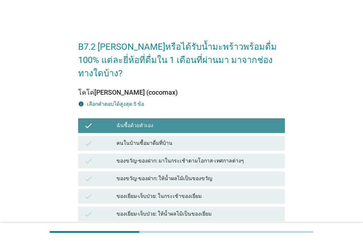
click at [186, 139] on div "คนในบ้านซื้อมาดื่มที่บ้าน" at bounding box center [198, 143] width 163 height 9
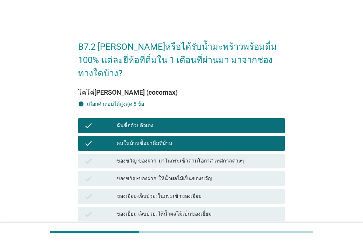
click at [212, 192] on div "ของเยี่ยม-เจ็บป่วย: ในกระเช้าของเยี่ยม" at bounding box center [198, 196] width 163 height 9
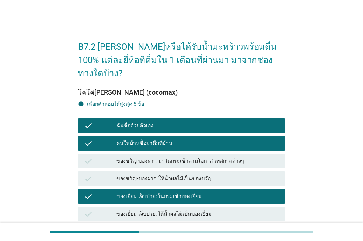
scroll to position [111, 0]
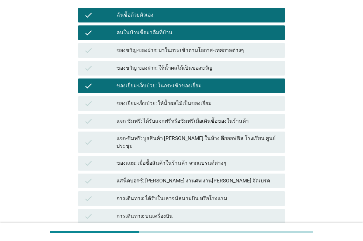
click at [208, 177] on div "แสน็คบอกซ์: [PERSON_NAME] งานศพ งาน[PERSON_NAME] จัดเบรค" at bounding box center [198, 181] width 163 height 9
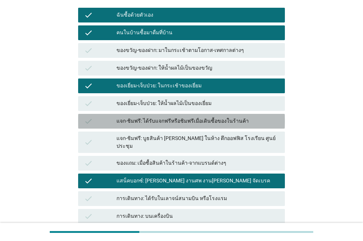
click at [193, 117] on div "แจก-ชิมฟรี: ได้รับแจกฟรีหรือชิมฟรีเมื่อเดินซื้อของในร้านค้า" at bounding box center [198, 121] width 163 height 9
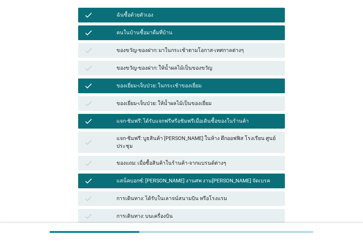
click at [195, 117] on div "แจก-ชิมฟรี: ได้รับแจกฟรีหรือชิมฟรีเมื่อเดินซื้อของในร้านค้า" at bounding box center [198, 121] width 163 height 9
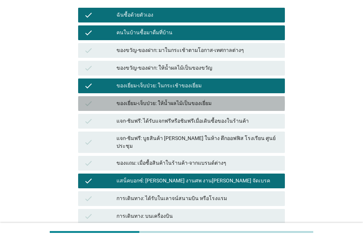
click at [193, 99] on div "ของเยี่ยม-เจ็บป่วย: ให้น้ำผลไม้เป็นของเยี่ยม" at bounding box center [198, 103] width 163 height 9
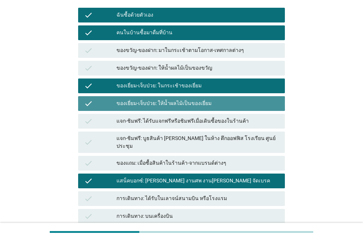
scroll to position [182, 0]
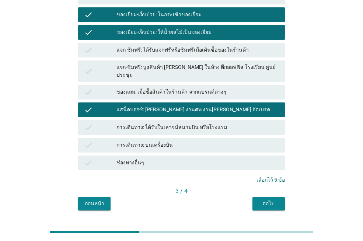
click at [256, 197] on button "ต่อไป" at bounding box center [269, 203] width 32 height 13
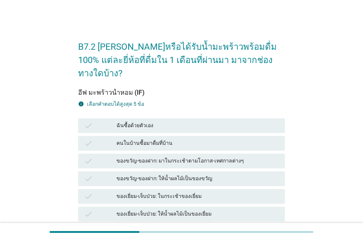
click at [169, 121] on div "ฉันซื้อด้วยตัวเอง" at bounding box center [198, 125] width 163 height 9
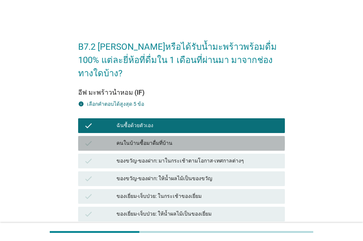
click at [171, 139] on div "คนในบ้านซื้อมาดื่มที่บ้าน" at bounding box center [198, 143] width 163 height 9
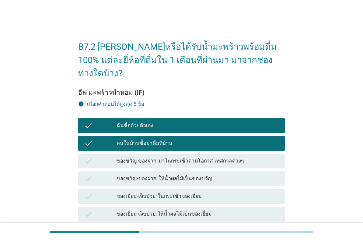
click at [177, 171] on div "check ของขวัญ-ของฝาก: ให้น้ำผลไม้เป็นของขวัญ" at bounding box center [181, 178] width 207 height 15
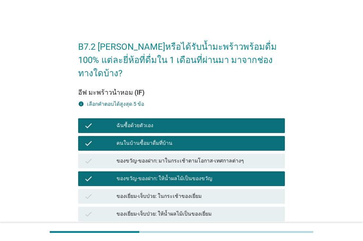
click at [179, 188] on div "check ของเยี่ยม-เจ็บป่วย: ในกระเช้าของเยี่ยม" at bounding box center [182, 197] width 210 height 18
click at [178, 154] on div "check ของขวัญ-ของฝาก: มาในกระเช้าตามโอกาส-เทศกาลต่างๆ" at bounding box center [181, 161] width 207 height 15
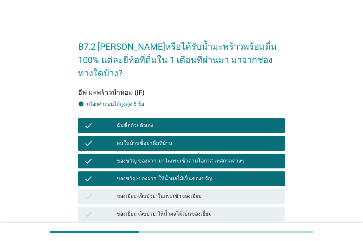
click at [184, 192] on div "ของเยี่ยม-เจ็บป่วย: ในกระเช้าของเยี่ยม" at bounding box center [198, 196] width 163 height 9
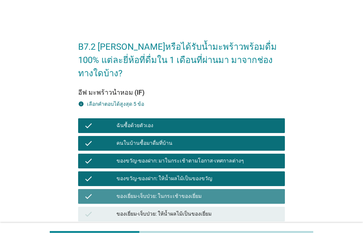
scroll to position [182, 0]
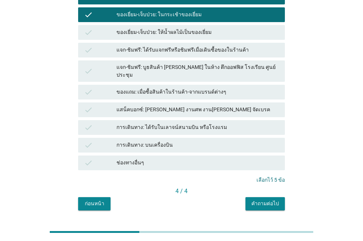
click at [269, 200] on div "คำถามต่อไป" at bounding box center [266, 204] width 28 height 8
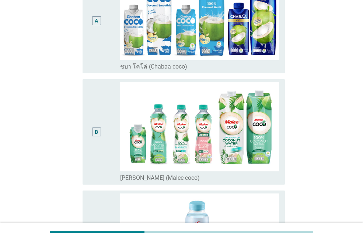
scroll to position [148, 0]
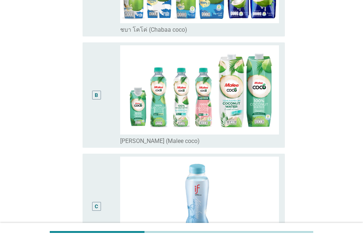
click at [104, 111] on div "B" at bounding box center [97, 95] width 16 height 100
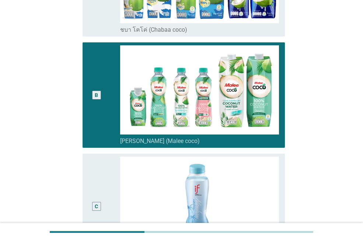
scroll to position [258, 0]
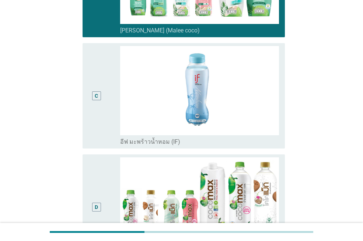
click at [98, 127] on div "C" at bounding box center [97, 96] width 16 height 100
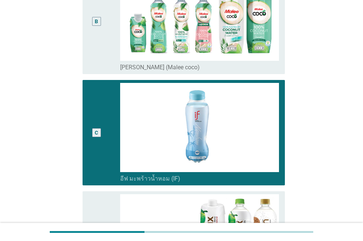
scroll to position [184, 0]
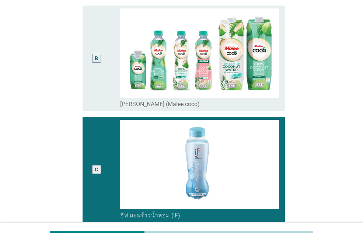
click at [98, 121] on div "C" at bounding box center [97, 170] width 16 height 100
click at [96, 92] on div "B" at bounding box center [97, 58] width 16 height 100
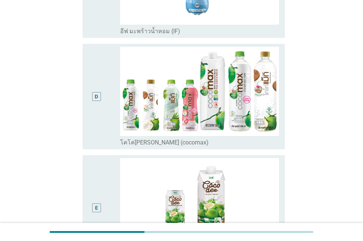
scroll to position [504, 0]
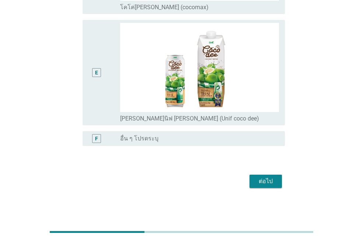
click at [266, 182] on div "ต่อไป" at bounding box center [266, 181] width 21 height 9
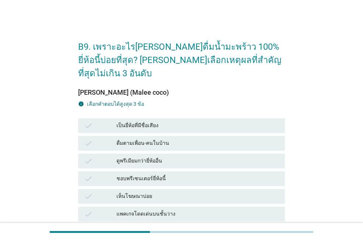
click at [164, 121] on div "เป็นยี่ห้อที่มีชื่อเสียง" at bounding box center [198, 125] width 163 height 9
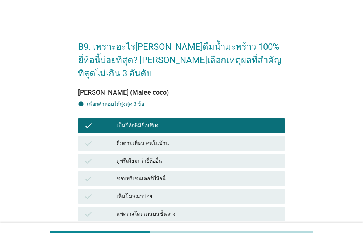
scroll to position [148, 0]
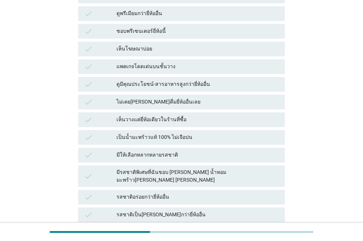
click at [177, 193] on div "รสชาติอร่อยกว่ายี่ห้ออื่น" at bounding box center [198, 197] width 163 height 9
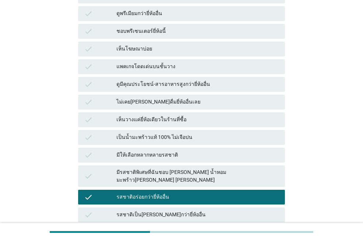
click at [203, 211] on div "รสชาติเป็น[PERSON_NAME]กว่ายี่ห้ออื่น" at bounding box center [198, 215] width 163 height 9
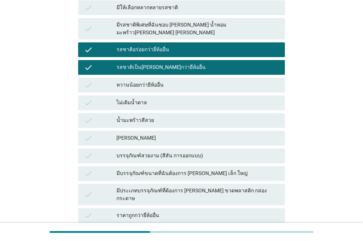
scroll to position [377, 0]
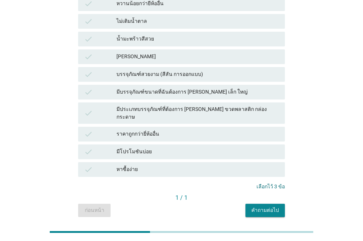
click at [273, 207] on div "คำถามต่อไป" at bounding box center [266, 211] width 28 height 8
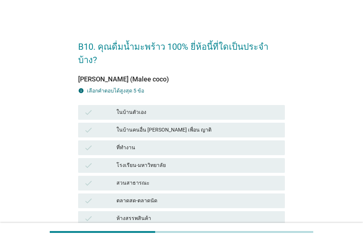
click at [153, 108] on div "ในบ้านตัวเอง" at bounding box center [198, 112] width 163 height 9
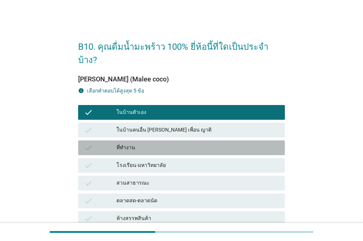
click at [187, 143] on div "ที่ทำงาน" at bounding box center [198, 147] width 163 height 9
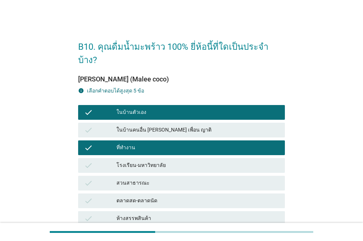
scroll to position [111, 0]
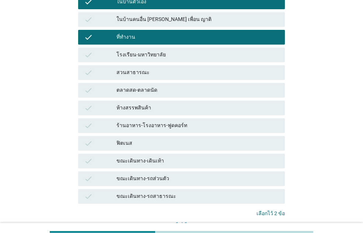
click at [181, 174] on div "ขณะเดินทาง-รถส่วนตัว" at bounding box center [198, 178] width 163 height 9
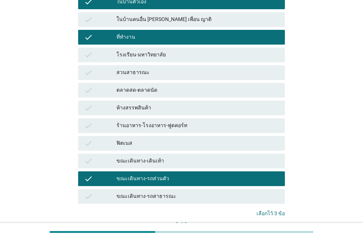
click at [174, 157] on div "ขณะเดินทาง-เดินเท้า" at bounding box center [198, 161] width 163 height 9
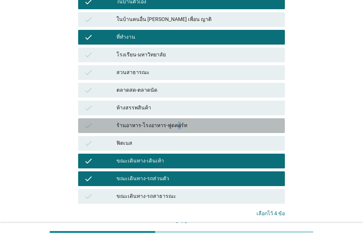
click at [173, 121] on div "ร้านอาหาร-โรงอาหาร-ฟูดคอร์ท" at bounding box center [198, 125] width 163 height 9
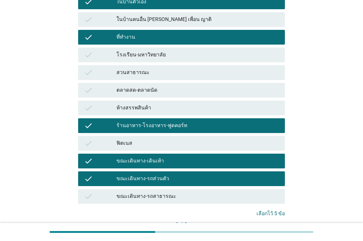
click at [152, 68] on div "สวนสาธารณะ" at bounding box center [198, 72] width 163 height 9
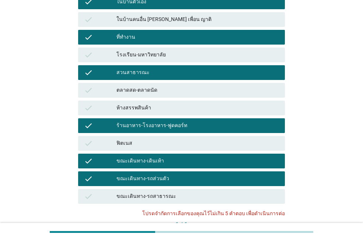
click at [160, 68] on div "สวนสาธารณะ" at bounding box center [198, 72] width 163 height 9
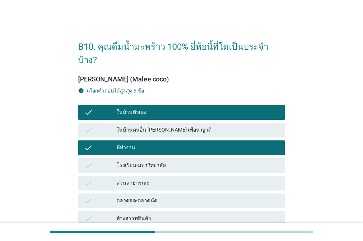
scroll to position [148, 0]
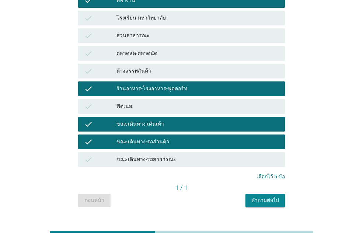
click at [271, 197] on div "คำถามต่อไป" at bounding box center [266, 201] width 28 height 8
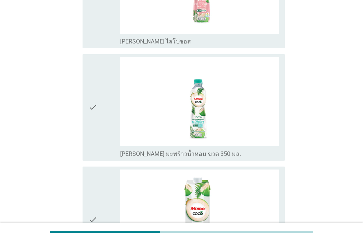
scroll to position [0, 0]
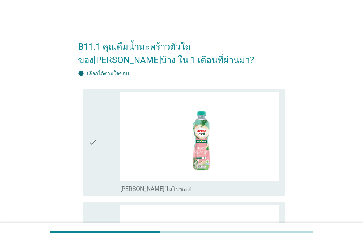
click at [93, 144] on icon "check" at bounding box center [93, 142] width 9 height 101
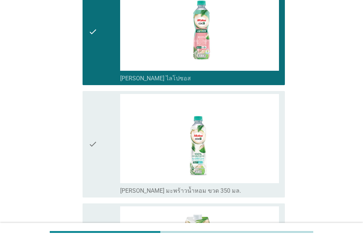
click at [93, 144] on icon "check" at bounding box center [93, 144] width 9 height 101
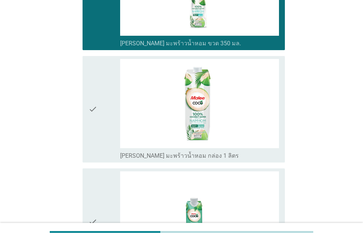
click at [93, 144] on icon "check" at bounding box center [93, 109] width 9 height 101
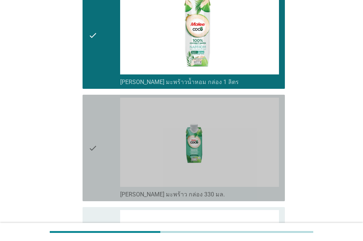
click at [93, 142] on icon "check" at bounding box center [93, 148] width 9 height 101
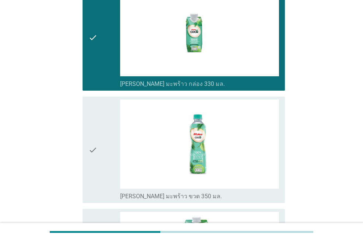
click at [93, 142] on icon "check" at bounding box center [93, 150] width 9 height 101
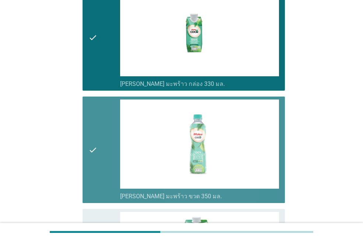
scroll to position [590, 0]
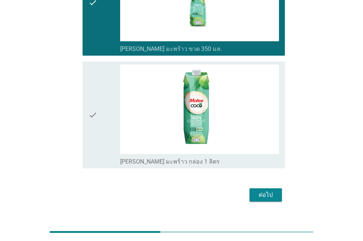
click at [93, 142] on icon "check" at bounding box center [93, 115] width 9 height 101
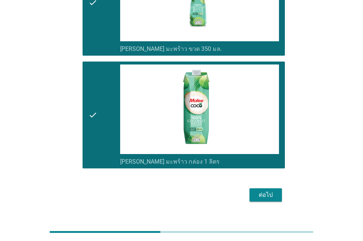
click at [266, 198] on div "ต่อไป" at bounding box center [266, 195] width 21 height 9
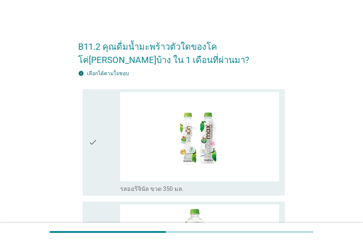
click at [101, 151] on div "check" at bounding box center [105, 142] width 32 height 101
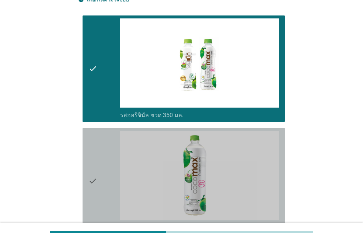
click at [102, 158] on div "check" at bounding box center [105, 181] width 32 height 101
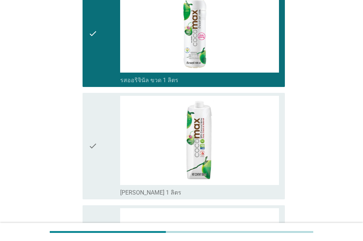
click at [103, 155] on div "check" at bounding box center [105, 146] width 32 height 101
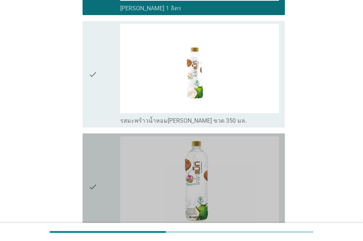
click at [102, 149] on div "check" at bounding box center [105, 186] width 32 height 101
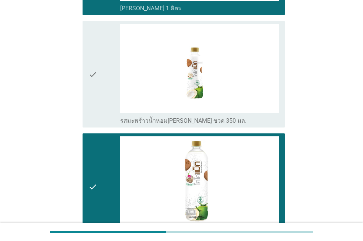
click at [98, 110] on div "check" at bounding box center [105, 74] width 32 height 101
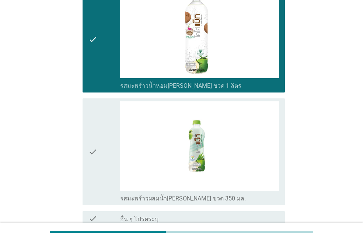
click at [112, 145] on div "check" at bounding box center [105, 151] width 32 height 101
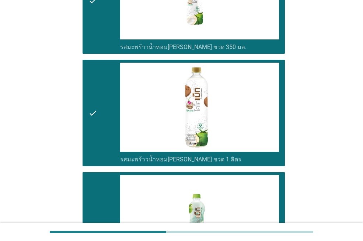
scroll to position [624, 0]
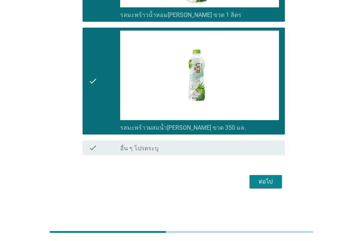
click at [257, 183] on div "ต่อไป" at bounding box center [266, 181] width 21 height 9
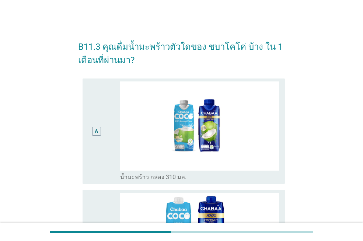
scroll to position [148, 0]
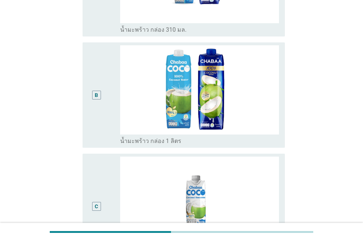
click at [93, 103] on div "B" at bounding box center [97, 95] width 16 height 100
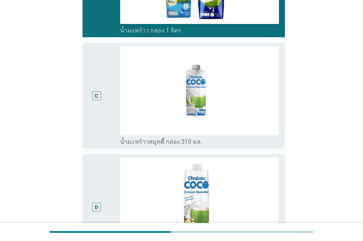
scroll to position [369, 0]
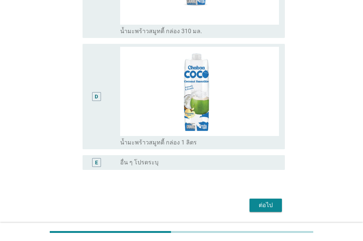
click at [96, 104] on div "D" at bounding box center [97, 97] width 16 height 100
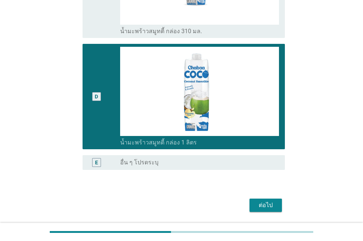
click at [265, 202] on div "ต่อไป" at bounding box center [266, 205] width 21 height 9
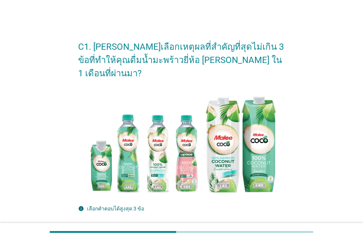
scroll to position [148, 0]
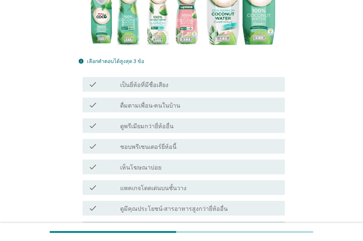
click at [176, 80] on div "check_box_outline_blank เป็นยี่ห้อที่มีชื่อเสียง" at bounding box center [199, 84] width 159 height 9
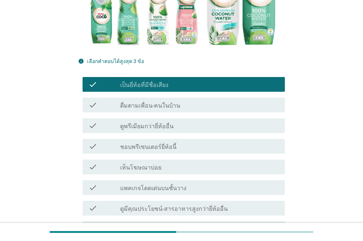
scroll to position [258, 0]
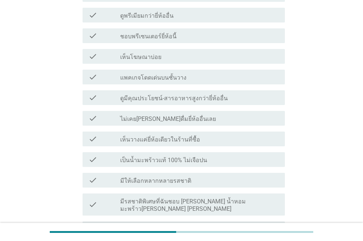
click at [193, 176] on div "check_box_outline_blank มีให้เลือกหลากหลายรสชาติ" at bounding box center [199, 180] width 159 height 9
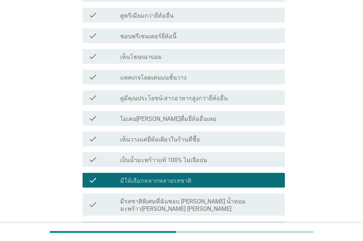
click at [195, 95] on label "ดูมีคุณประโยชน์-สารอาหารสูงกว่ายี่ห้ออื่น" at bounding box center [174, 98] width 108 height 7
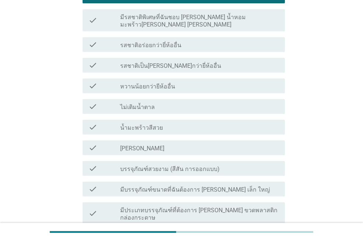
scroll to position [577, 0]
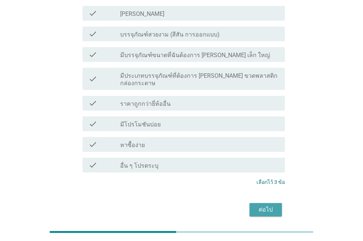
click at [266, 205] on div "ต่อไป" at bounding box center [266, 209] width 21 height 9
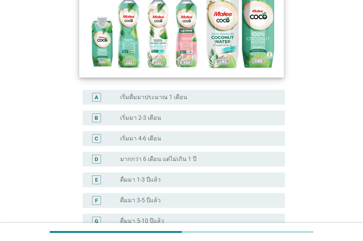
scroll to position [184, 0]
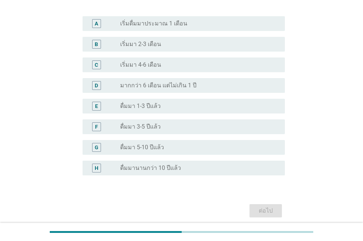
click at [178, 142] on div "G radio_button_unchecked ดื่มมา 5-10 ปีแล้ว" at bounding box center [184, 147] width 202 height 15
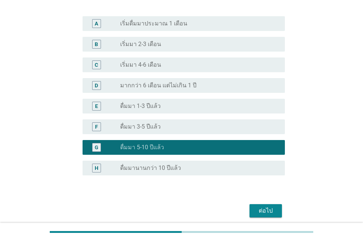
click at [268, 215] on button "ต่อไป" at bounding box center [266, 210] width 32 height 13
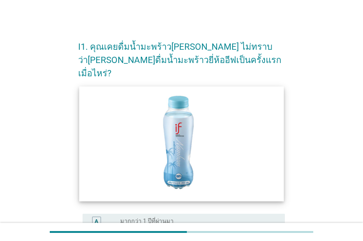
scroll to position [148, 0]
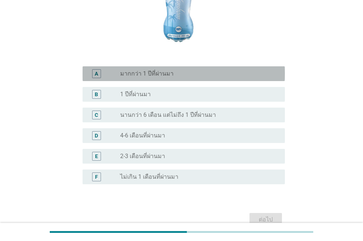
click at [162, 70] on label "มากกว่า 1 ปีที่ผ่านมา" at bounding box center [146, 73] width 53 height 7
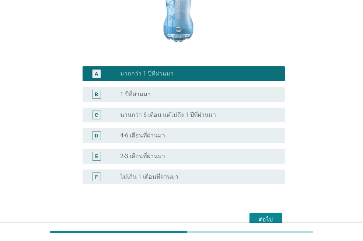
click at [270, 215] on div "ต่อไป" at bounding box center [266, 219] width 21 height 9
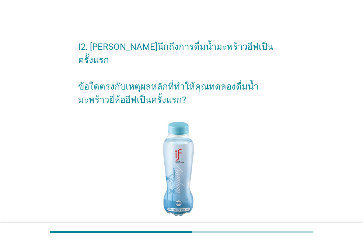
scroll to position [184, 0]
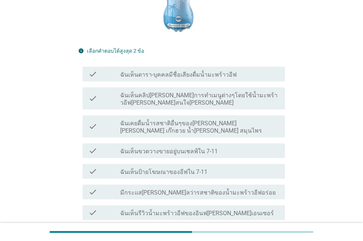
click at [189, 148] on label "ฉันเห็นขวดวางขายอยู่บนเชลฟ์ใน 7-11" at bounding box center [169, 151] width 98 height 7
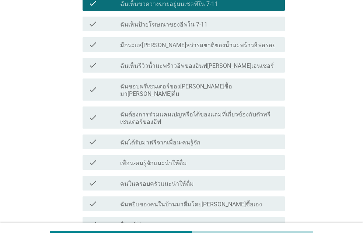
scroll to position [295, 0]
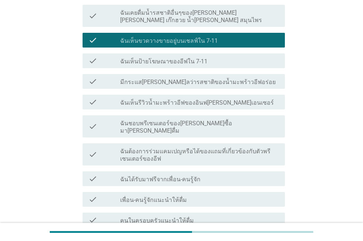
click at [212, 79] on label "มีกระแส[PERSON_NAME]ลว่ารสชาติของน้ำมะพร้าวอีฟอร่อย" at bounding box center [198, 82] width 156 height 7
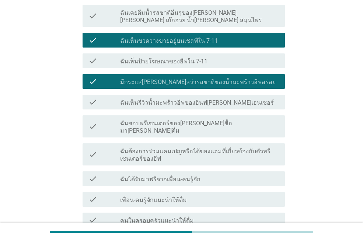
scroll to position [399, 0]
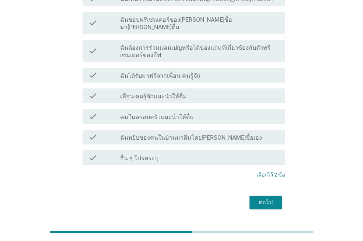
click at [266, 198] on div "ต่อไป" at bounding box center [266, 202] width 21 height 9
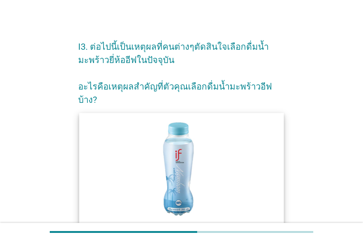
scroll to position [148, 0]
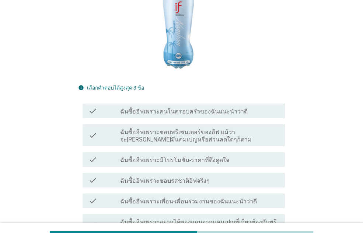
click at [219, 176] on div "check_box_outline_blank ฉันซื้ออีฟเพราะชอบรสชาติอีฟจริงๆ" at bounding box center [199, 180] width 159 height 9
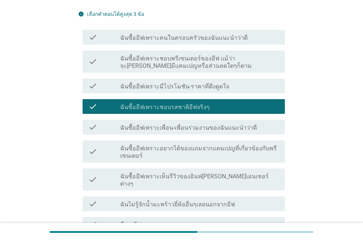
scroll to position [258, 0]
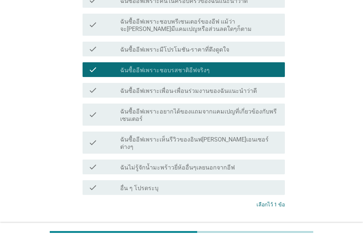
click at [238, 135] on div "check_box_outline_blank ฉันซื้ออีฟเพราะเห็นรีวิวของอินฟ[PERSON_NAME]เอนเซอร์ต่า…" at bounding box center [199, 143] width 159 height 16
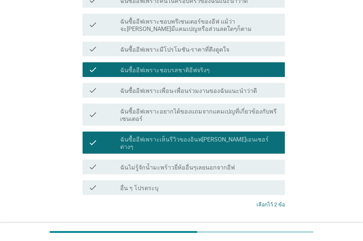
click at [225, 86] on div "check_box_outline_blank ฉันซื้ออีฟเพราะเพื่อน-เพื่อนร่วมงานของฉันแนะนำว่าดี" at bounding box center [199, 90] width 159 height 9
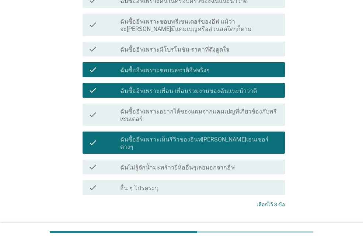
click at [271, 228] on div "ต่อไป" at bounding box center [266, 232] width 21 height 9
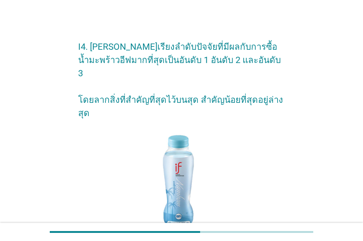
scroll to position [148, 0]
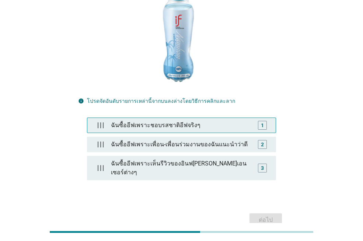
click at [194, 118] on div "ฉันซื้ออีฟเพราะชอบรสชาติอีฟจริงๆ" at bounding box center [181, 125] width 147 height 15
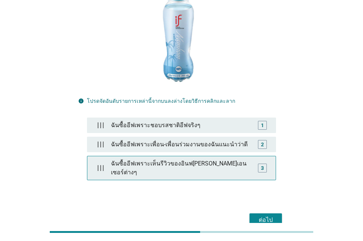
click at [215, 156] on div "ฉันซื้ออีฟเพราะเห็นรีวิวของอินฟ[PERSON_NAME]เอนเซอร์ต่างๆ" at bounding box center [181, 168] width 147 height 24
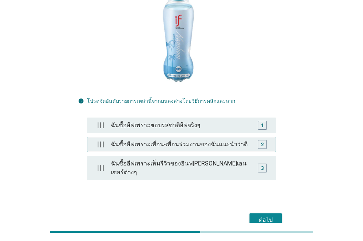
click at [213, 137] on div "ฉันซื้ออีฟเพราะเพื่อน-เพื่อนร่วมงานของฉันแนะนำว่าดี" at bounding box center [181, 144] width 147 height 15
click at [215, 137] on div "ฉันซื้ออีฟเพราะเพื่อน-เพื่อนร่วมงานของฉันแนะนำว่าดี" at bounding box center [183, 144] width 144 height 15
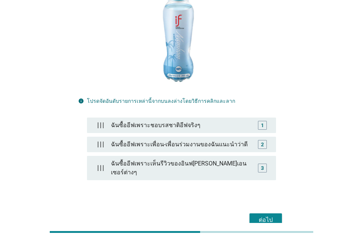
click at [276, 216] on div "ต่อไป" at bounding box center [266, 220] width 21 height 9
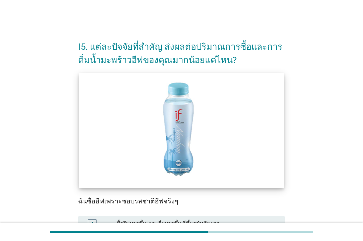
scroll to position [111, 0]
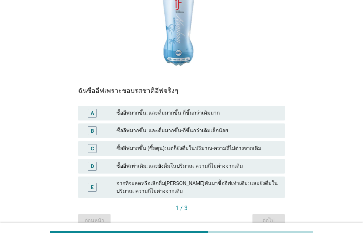
click at [227, 111] on div "ซื้ออีฟมากขึ้น: และดื่มมากขึ้น-ถี่ขึ้นกว่าเดิมมาก" at bounding box center [198, 113] width 163 height 9
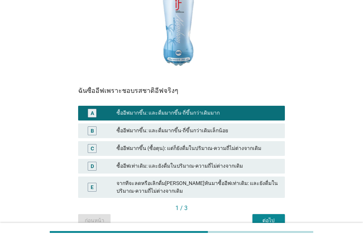
scroll to position [148, 0]
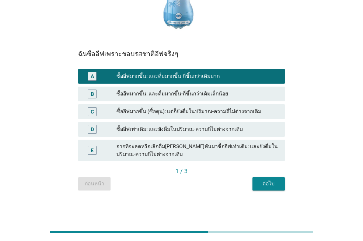
click at [265, 184] on div "ต่อไป" at bounding box center [269, 184] width 21 height 8
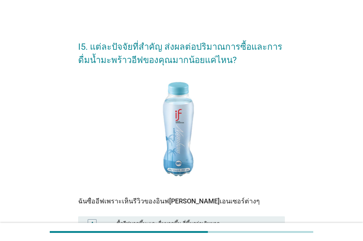
scroll to position [111, 0]
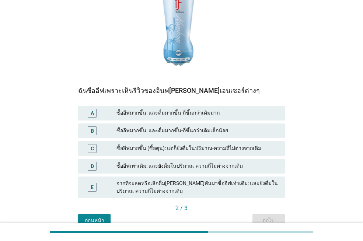
click at [192, 118] on div "A ซื้ออีฟมากขึ้น: และดื่มมากขึ้น-ถี่ขึ้นกว่าเดิมมาก" at bounding box center [181, 113] width 207 height 15
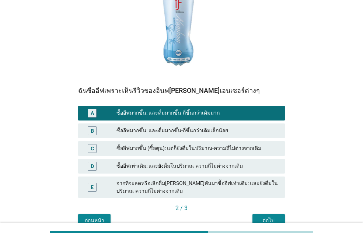
scroll to position [148, 0]
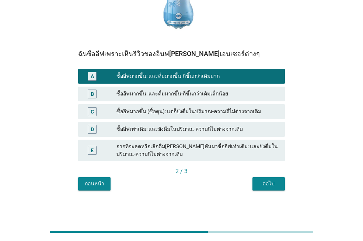
click at [269, 178] on button "ต่อไป" at bounding box center [269, 183] width 32 height 13
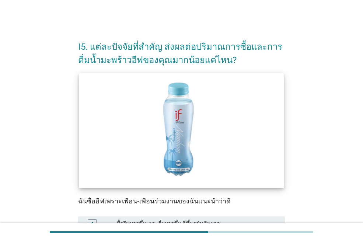
scroll to position [111, 0]
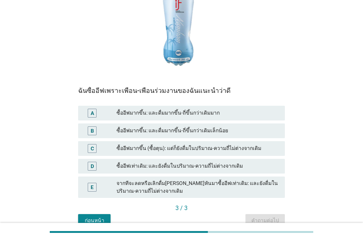
click at [194, 120] on div "A ซื้ออีฟมากขึ้น: และดื่มมากขึ้น-ถี่ขึ้นกว่าเดิมมาก" at bounding box center [181, 113] width 207 height 15
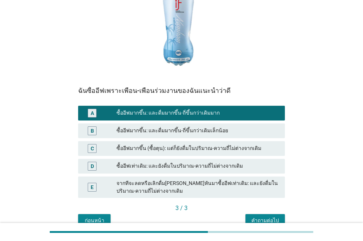
scroll to position [148, 0]
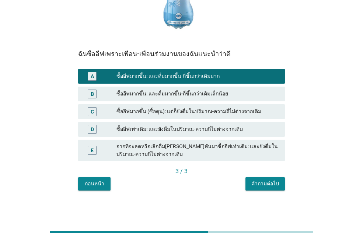
click at [266, 177] on div "3 / 3" at bounding box center [181, 172] width 207 height 10
click at [267, 183] on div "คำถามต่อไป" at bounding box center [266, 184] width 28 height 8
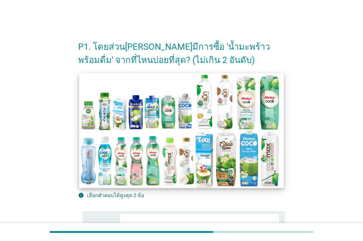
scroll to position [221, 0]
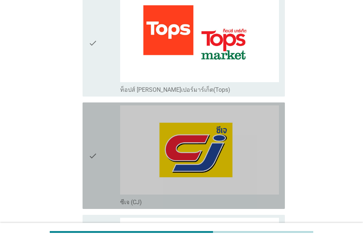
click at [101, 170] on div "check" at bounding box center [105, 155] width 32 height 101
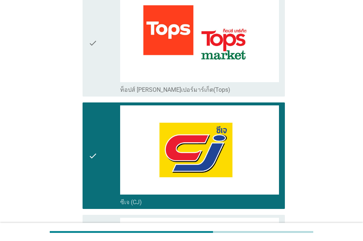
click at [98, 75] on div "check" at bounding box center [105, 43] width 32 height 101
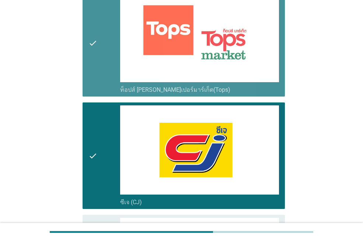
click at [102, 62] on div "check" at bounding box center [105, 43] width 32 height 101
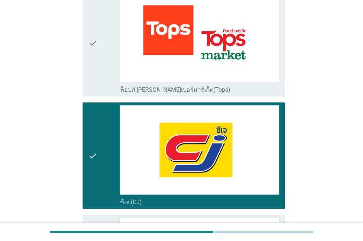
click at [103, 127] on div "check" at bounding box center [105, 155] width 32 height 101
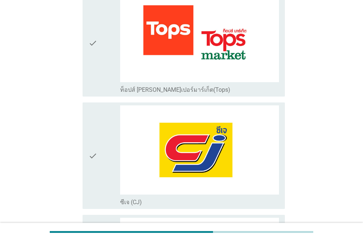
click at [101, 131] on div "check" at bounding box center [105, 155] width 32 height 101
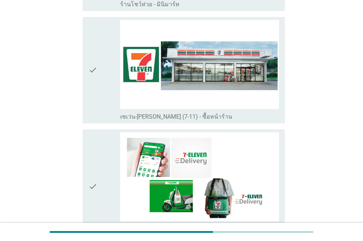
click at [98, 76] on div "check" at bounding box center [105, 70] width 32 height 101
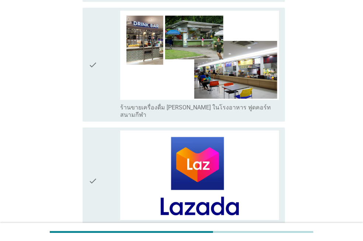
scroll to position [2102, 0]
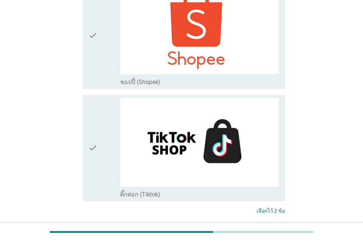
click at [261, 234] on div "ต่อไป" at bounding box center [266, 238] width 21 height 9
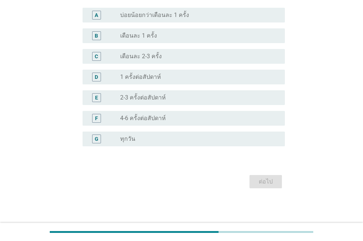
scroll to position [0, 0]
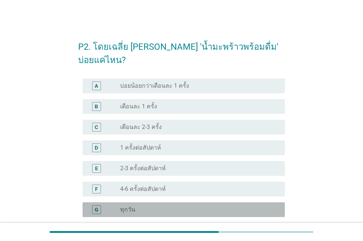
click at [133, 205] on div "radio_button_unchecked ทุกวัน" at bounding box center [199, 209] width 159 height 9
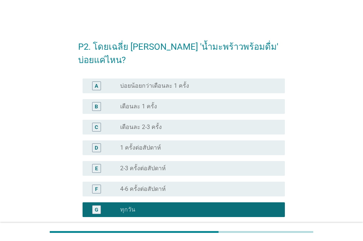
scroll to position [58, 0]
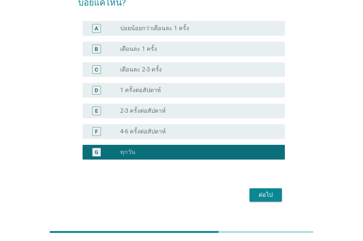
click at [265, 191] on div "ต่อไป" at bounding box center [266, 195] width 21 height 9
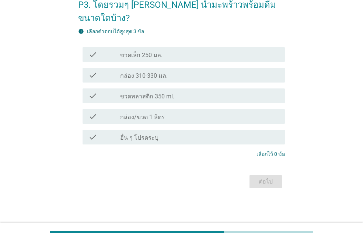
scroll to position [0, 0]
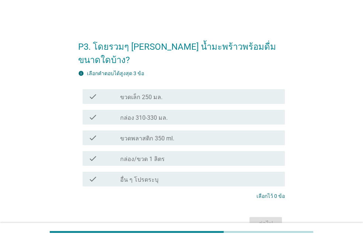
click at [179, 92] on div "check_box_outline_blank ขวดเล็ก 250 มล." at bounding box center [199, 96] width 159 height 9
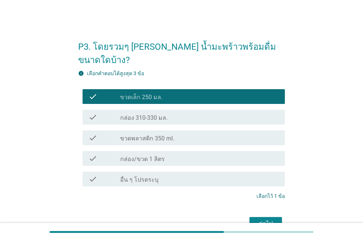
click at [171, 110] on div "check check_box_outline_blank กล่อง 310-330 มล." at bounding box center [184, 117] width 202 height 15
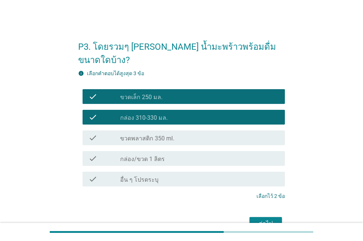
click at [167, 154] on div "check_box_outline_blank กล่อง/ขวด 1 ลิตร" at bounding box center [199, 158] width 159 height 9
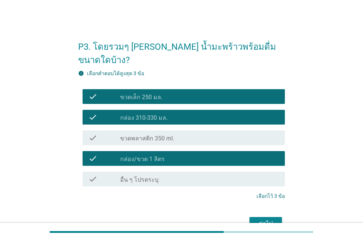
click at [268, 219] on div "ต่อไป" at bounding box center [266, 223] width 21 height 9
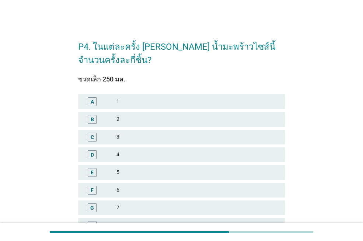
click at [90, 189] on div "F" at bounding box center [92, 190] width 9 height 9
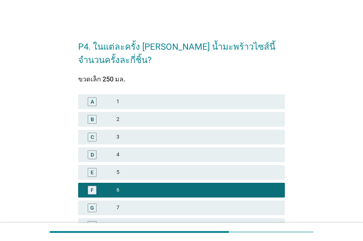
scroll to position [184, 0]
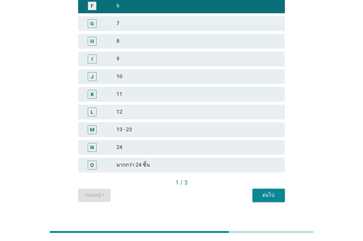
click at [276, 193] on div "ต่อไป" at bounding box center [269, 195] width 21 height 8
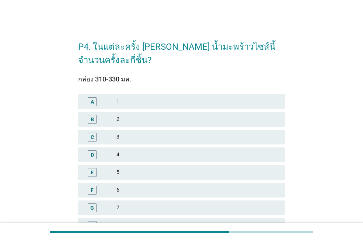
click at [93, 136] on div "C" at bounding box center [92, 137] width 3 height 8
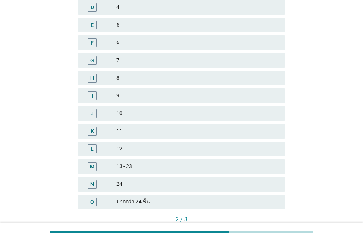
scroll to position [196, 0]
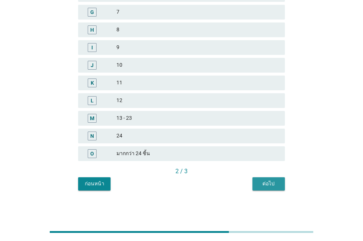
click at [262, 184] on div "ต่อไป" at bounding box center [269, 184] width 21 height 8
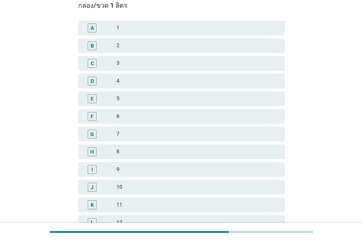
scroll to position [37, 0]
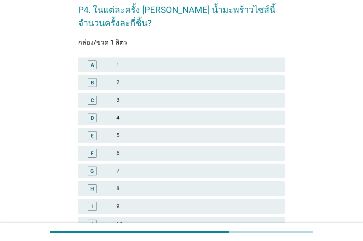
click at [88, 82] on div "B" at bounding box center [92, 82] width 16 height 9
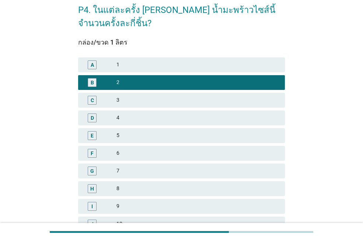
scroll to position [184, 0]
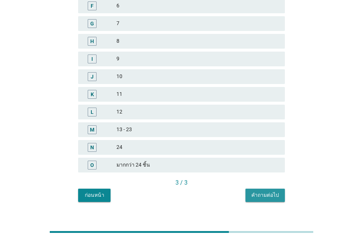
click at [277, 193] on div "คำถามต่อไป" at bounding box center [266, 195] width 28 height 8
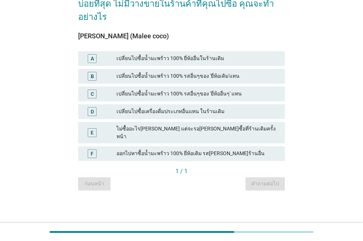
scroll to position [0, 0]
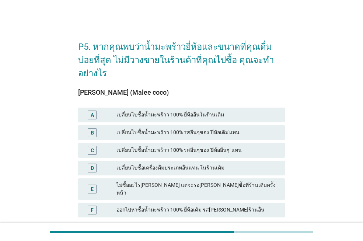
click at [215, 111] on div "เปลี่ยนไปซื้อน้ำมะพร้าว 100% ยี่ห้ออื่นในร้านเดิม" at bounding box center [198, 115] width 163 height 9
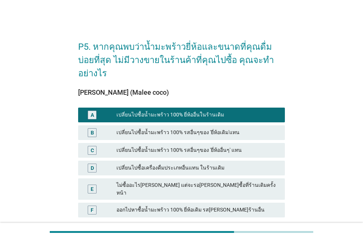
click at [238, 142] on div "C เปลี่ยนไปซื้อน้ำมะพร้าว 100% รสอื่นๆของ 'ยี่ห้ออื่นๆ' แทน" at bounding box center [182, 151] width 210 height 18
click at [233, 128] on div "เปลี่ยนไปซื้อน้ำมะพร้าว 100% รสอื่นๆของ 'ยี่ห้อเดิม'แทน" at bounding box center [198, 132] width 163 height 9
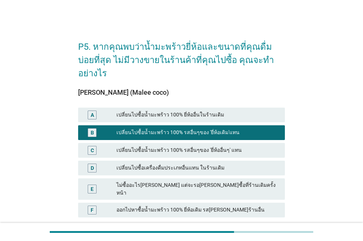
click at [233, 146] on div "เปลี่ยนไปซื้อน้ำมะพร้าว 100% รสอื่นๆของ 'ยี่ห้ออื่นๆ' แทน" at bounding box center [198, 150] width 163 height 9
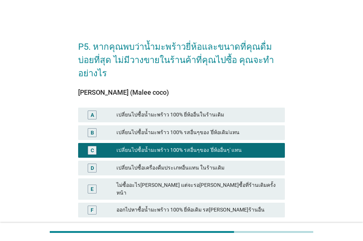
click at [240, 206] on div "ออกไปหาซื้อน้ำมะพร้าว 100% ยี่ห้อเดิม รส[PERSON_NAME]ร้านอื่น" at bounding box center [198, 210] width 163 height 9
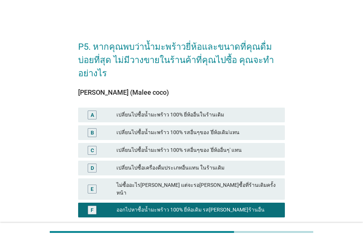
scroll to position [37, 0]
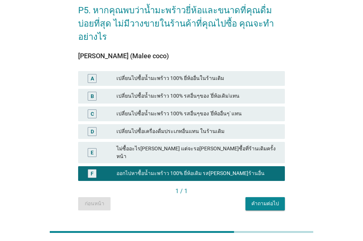
click at [267, 197] on button "คำถามต่อไป" at bounding box center [265, 203] width 39 height 13
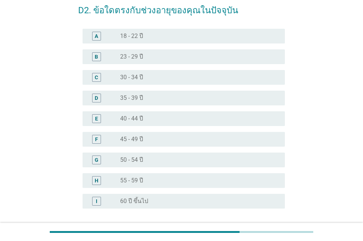
scroll to position [0, 0]
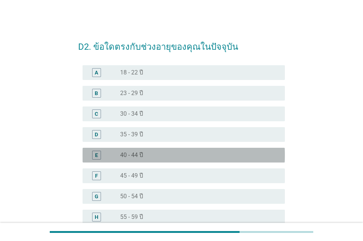
click at [141, 156] on label "40 - 44 ปี" at bounding box center [131, 155] width 23 height 7
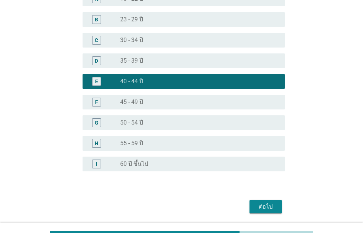
scroll to position [99, 0]
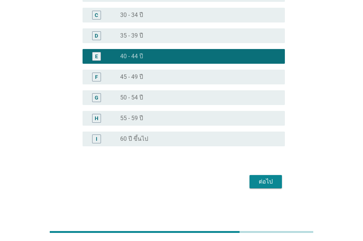
click at [264, 184] on div "ต่อไป" at bounding box center [266, 181] width 21 height 9
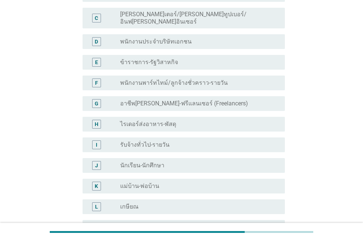
scroll to position [0, 0]
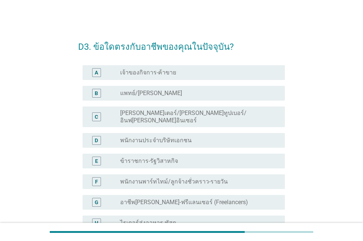
click at [231, 199] on div "radio_button_unchecked อาชีพ[PERSON_NAME]-ฟรีแลนเซอร์ (Freelancers)" at bounding box center [196, 202] width 153 height 7
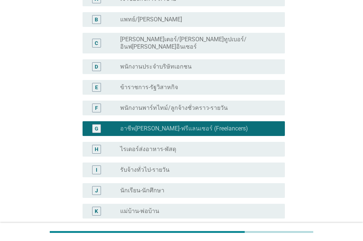
scroll to position [202, 0]
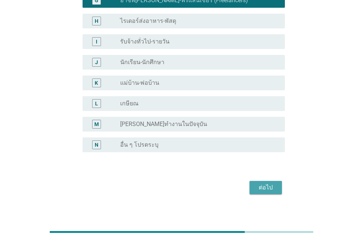
click at [271, 184] on div "ต่อไป" at bounding box center [266, 187] width 21 height 9
